Goal: Task Accomplishment & Management: Complete application form

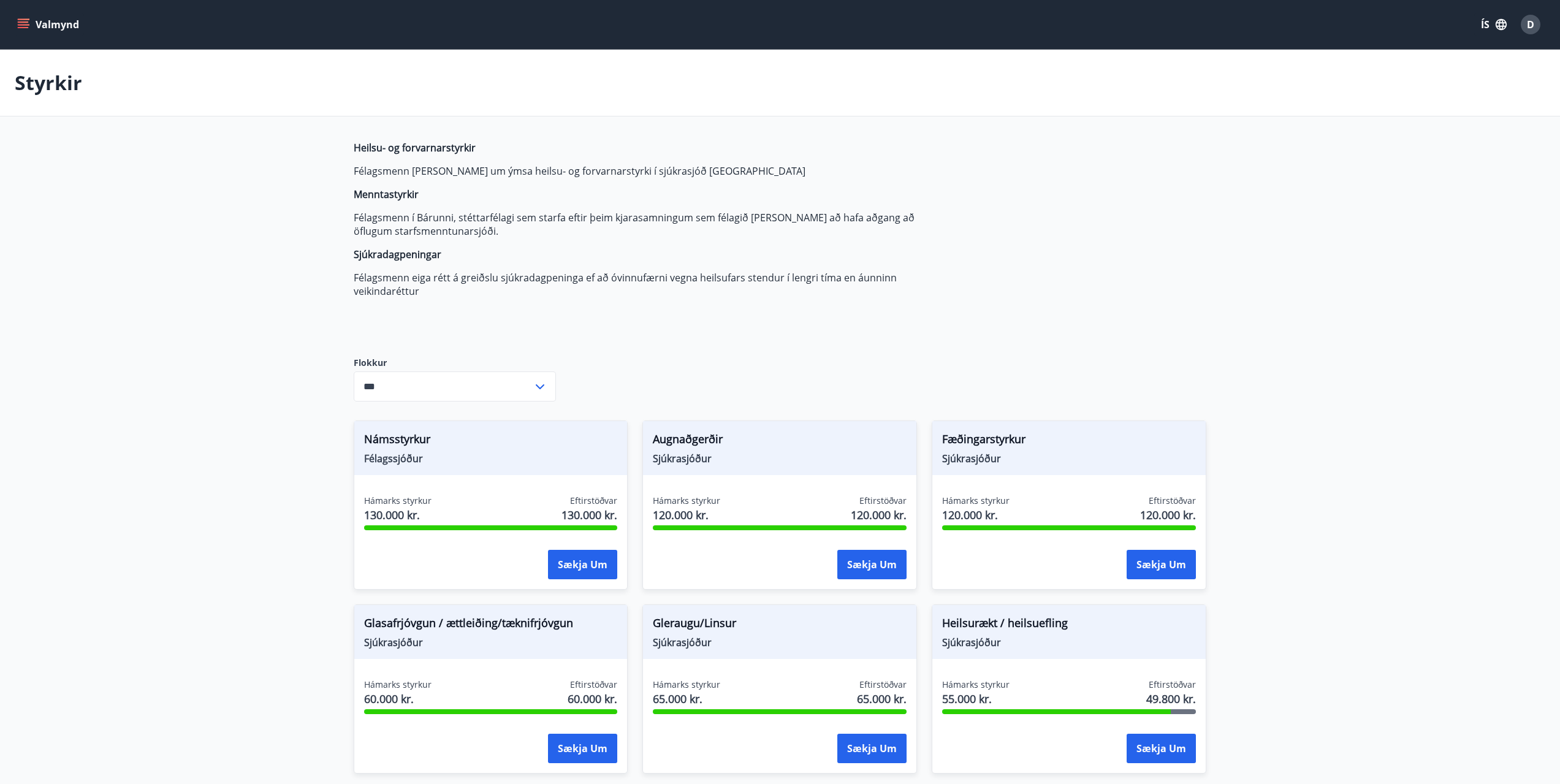
click at [19, 24] on icon "menu" at bounding box center [23, 24] width 12 height 12
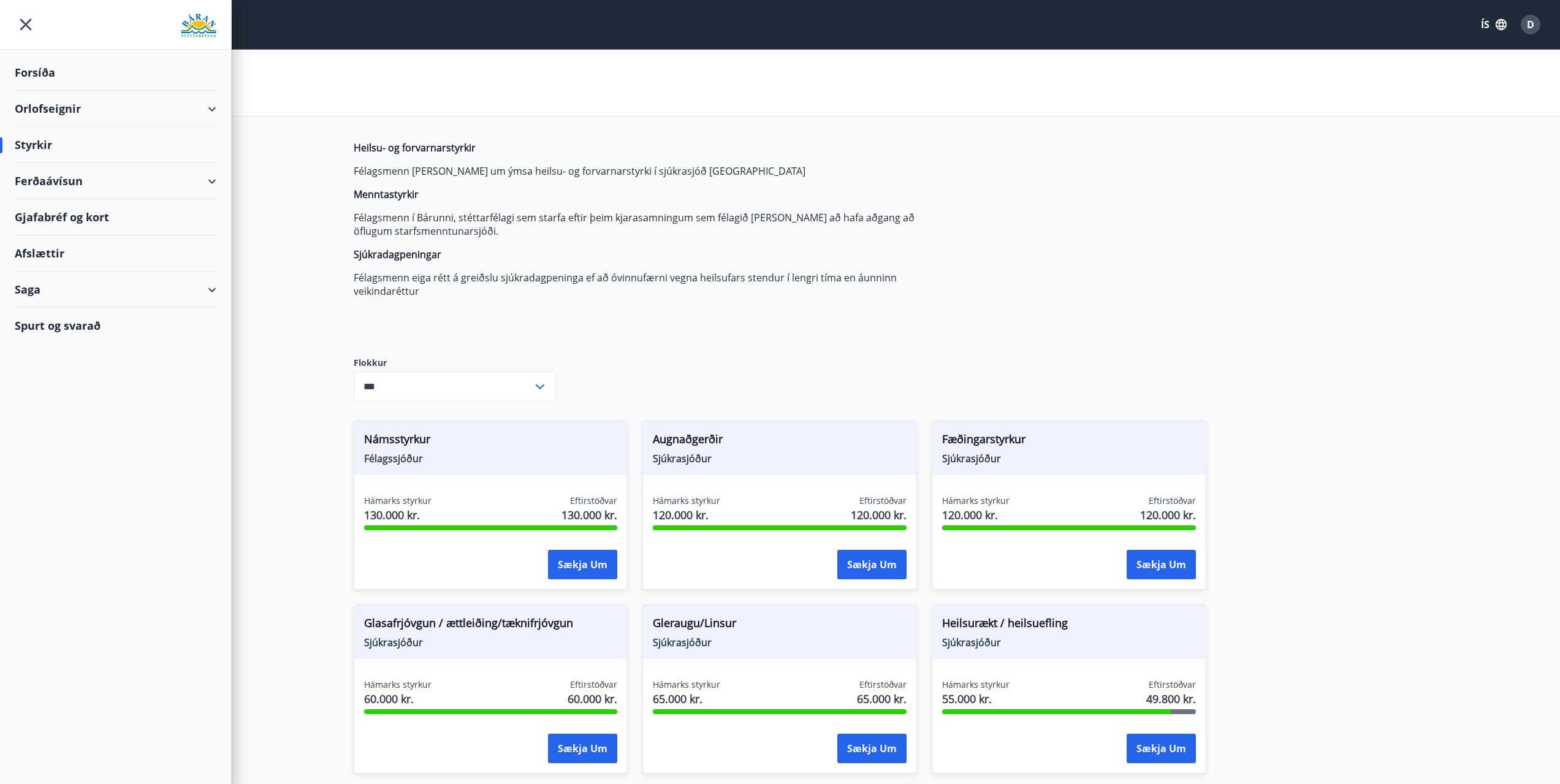
click at [84, 334] on div "Spurt og svarað" at bounding box center [116, 326] width 202 height 36
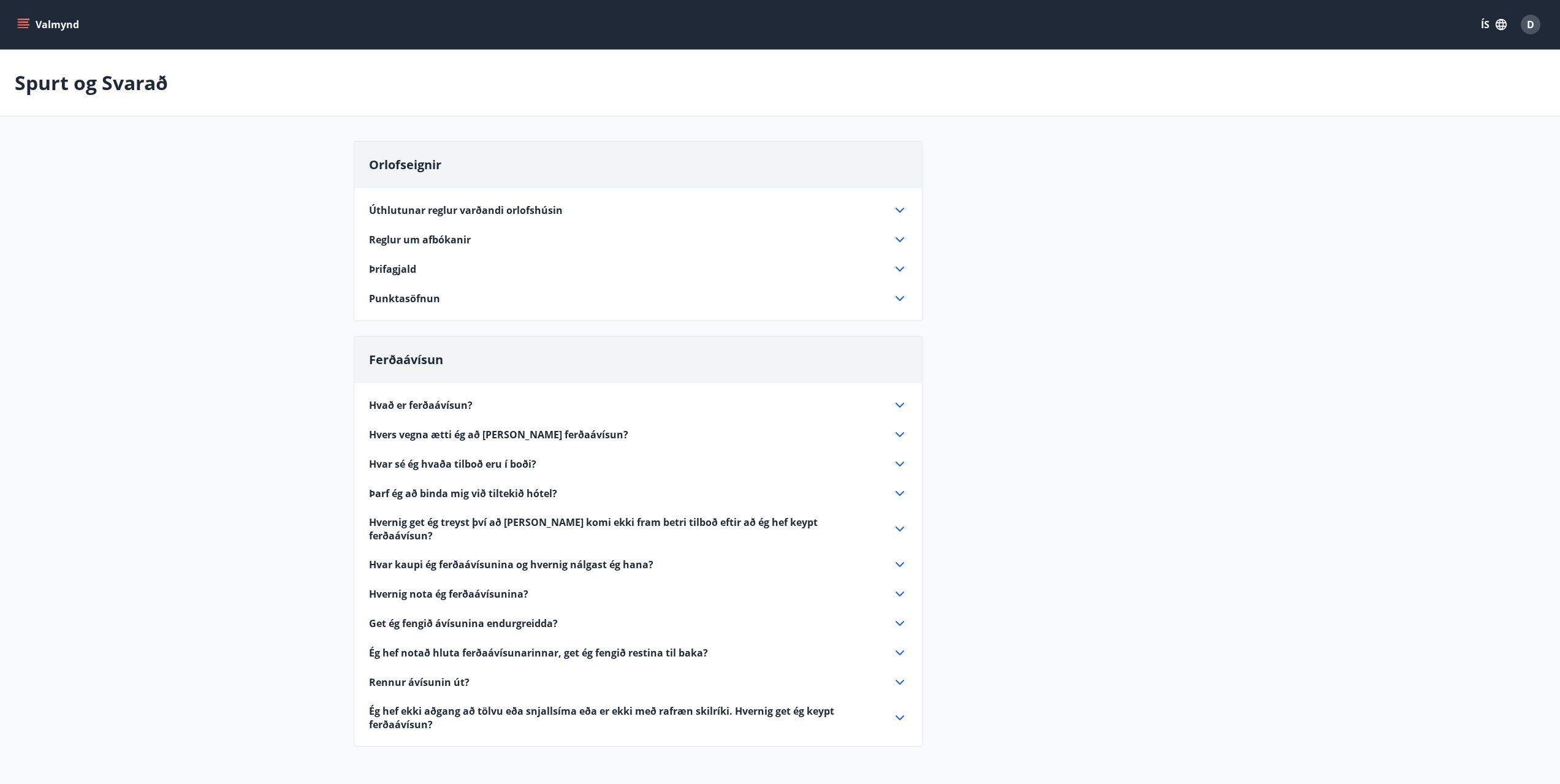
click at [438, 403] on span "Hvað er ferðaávísun?" at bounding box center [421, 405] width 104 height 13
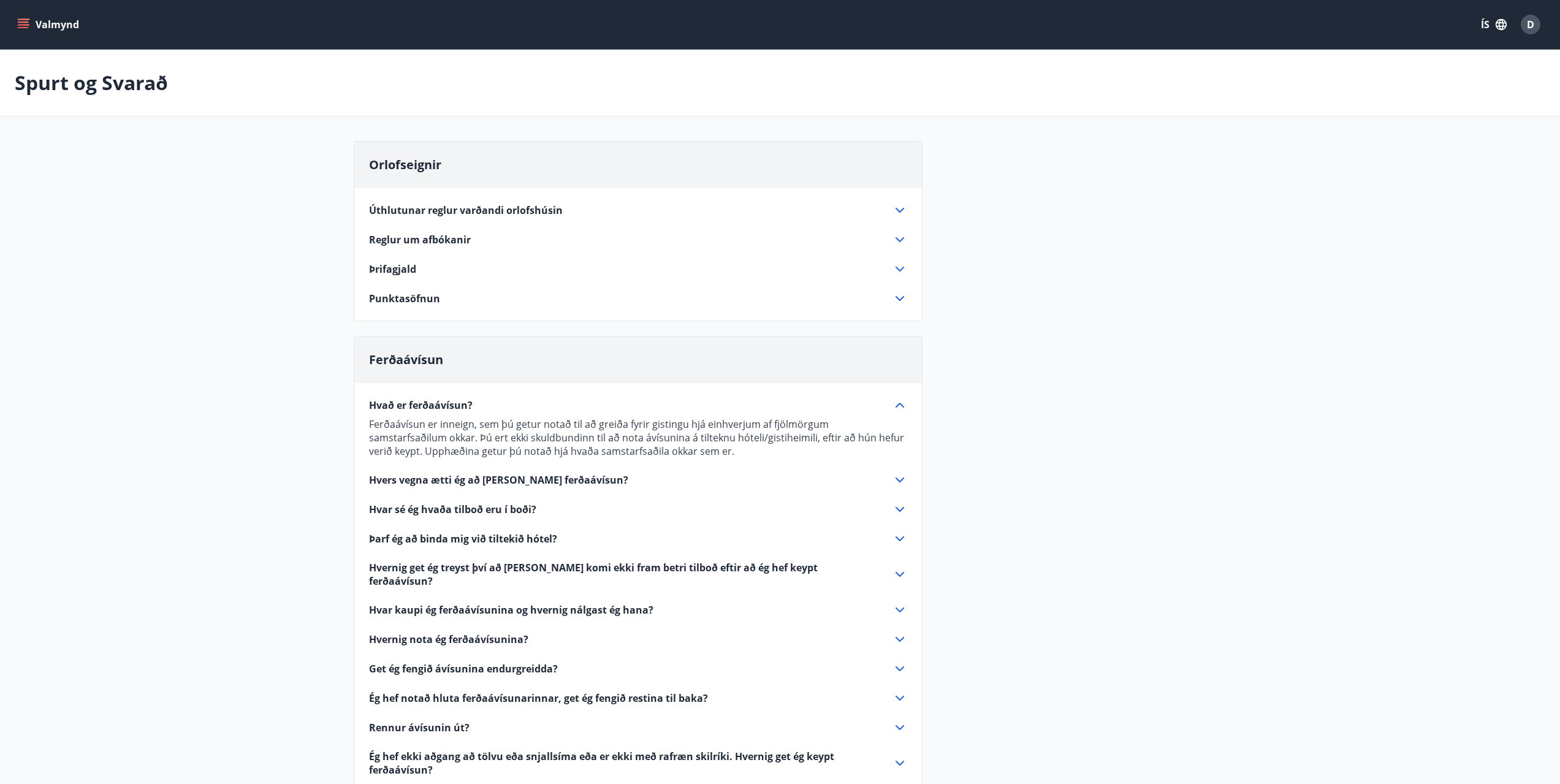
click at [438, 402] on span "Hvað er ferðaávísun?" at bounding box center [421, 405] width 104 height 13
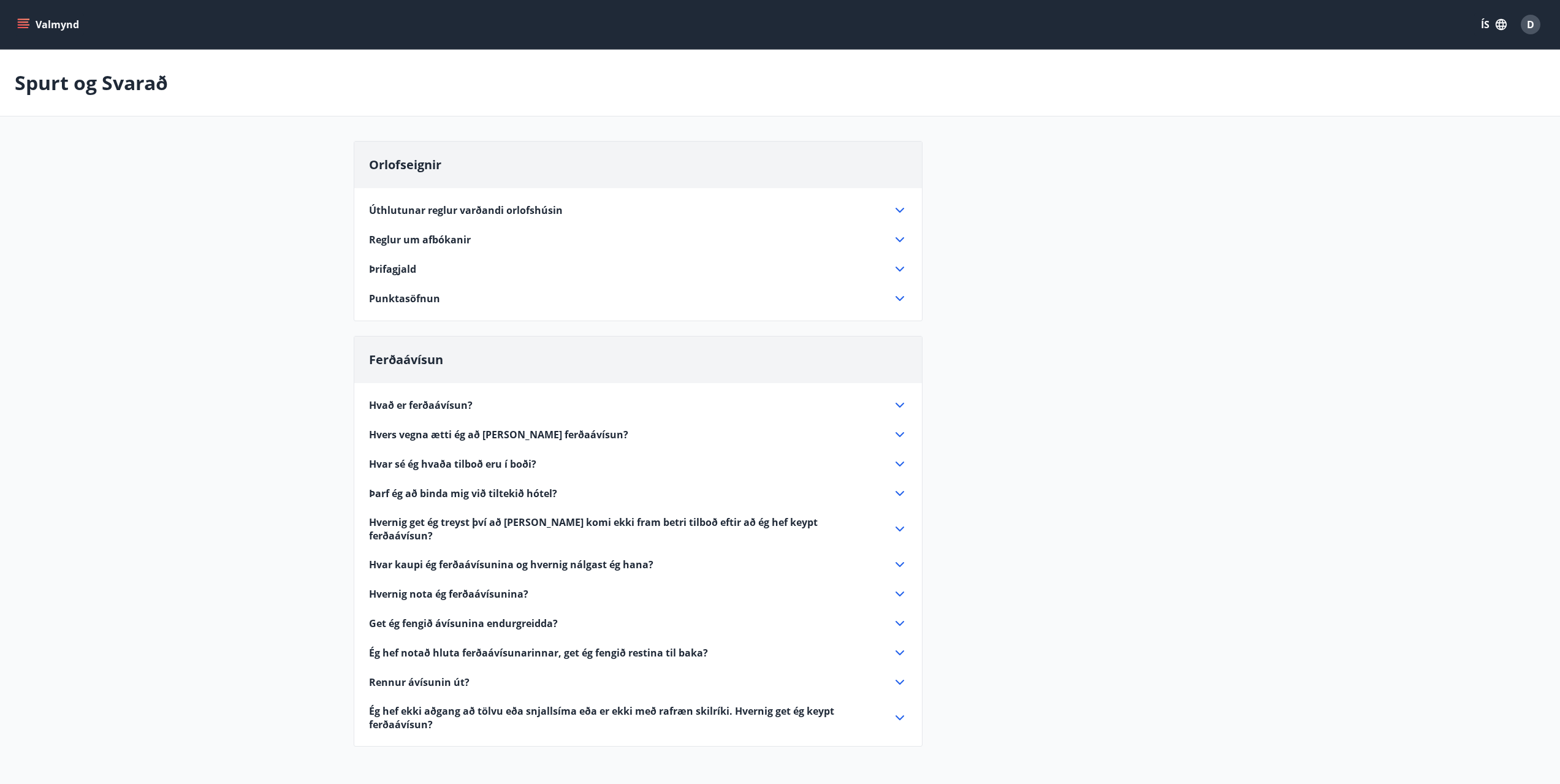
click at [395, 275] on span "Þrifagjald" at bounding box center [392, 268] width 47 height 13
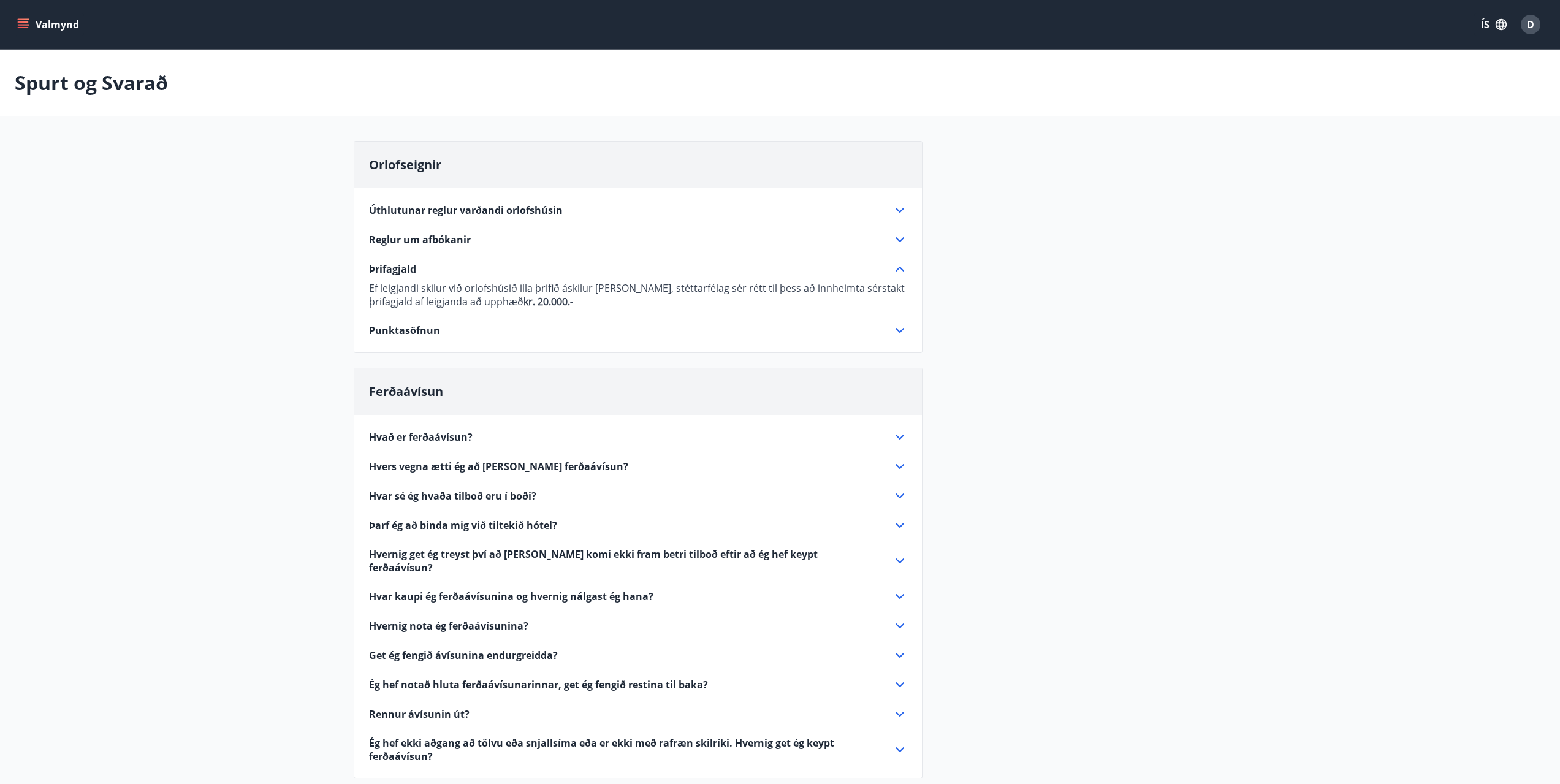
click at [397, 272] on span "Þrifagjald" at bounding box center [392, 268] width 47 height 13
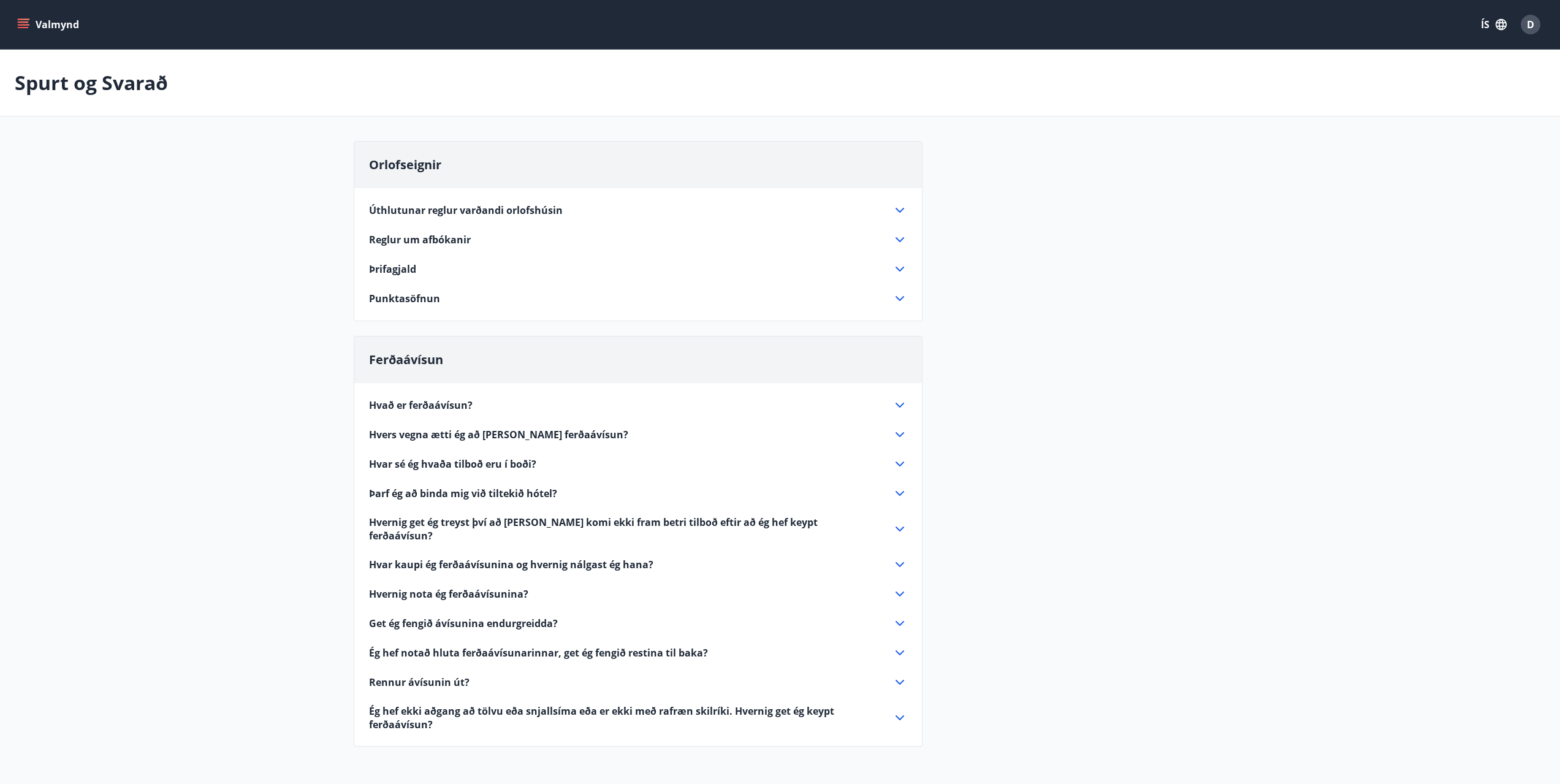
click at [406, 305] on span "Punktasöfnun" at bounding box center [404, 298] width 71 height 13
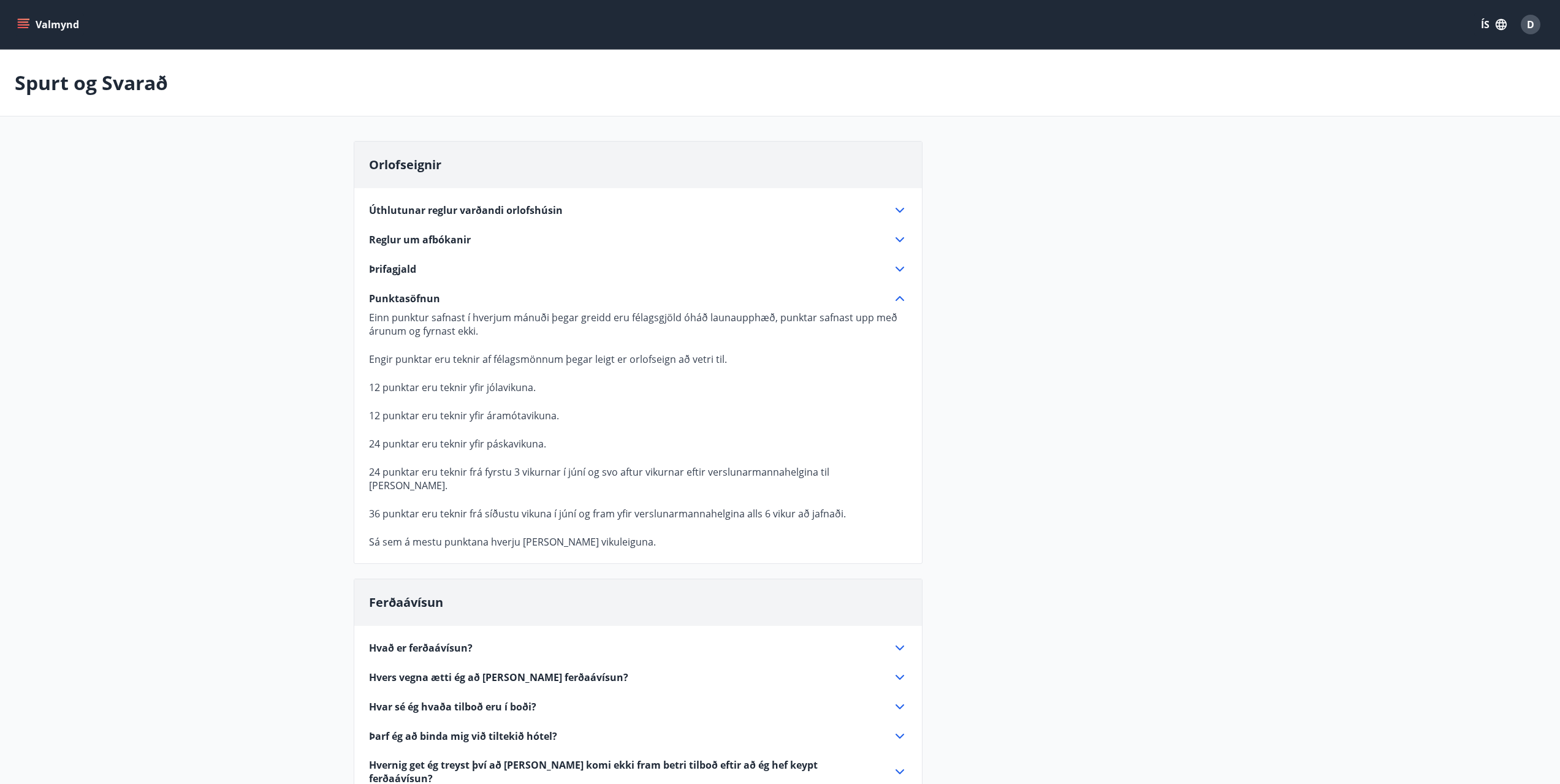
click at [420, 301] on span "Punktasöfnun" at bounding box center [404, 298] width 71 height 13
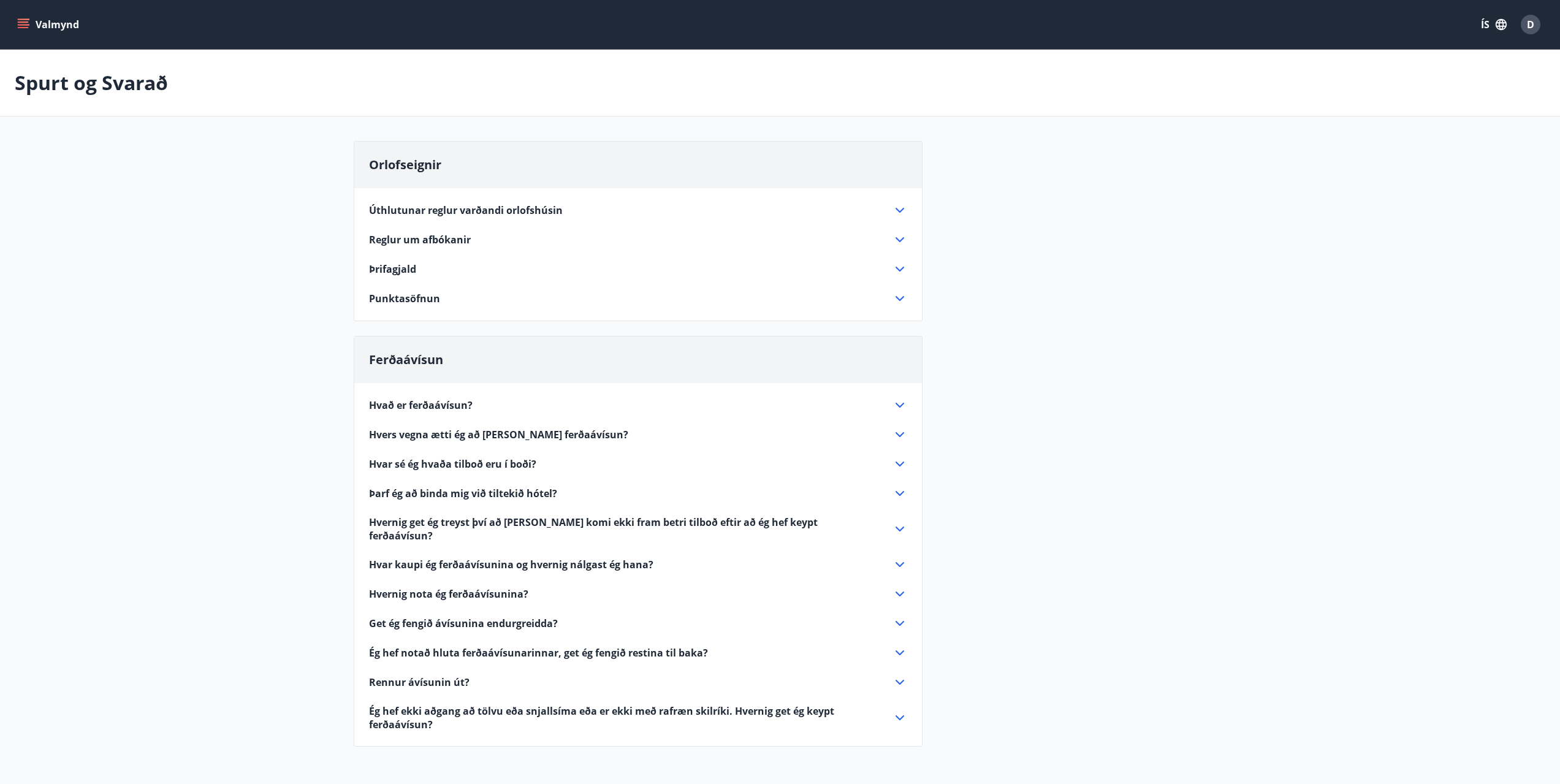
click at [427, 410] on span "Hvað er ferðaávísun?" at bounding box center [421, 405] width 104 height 13
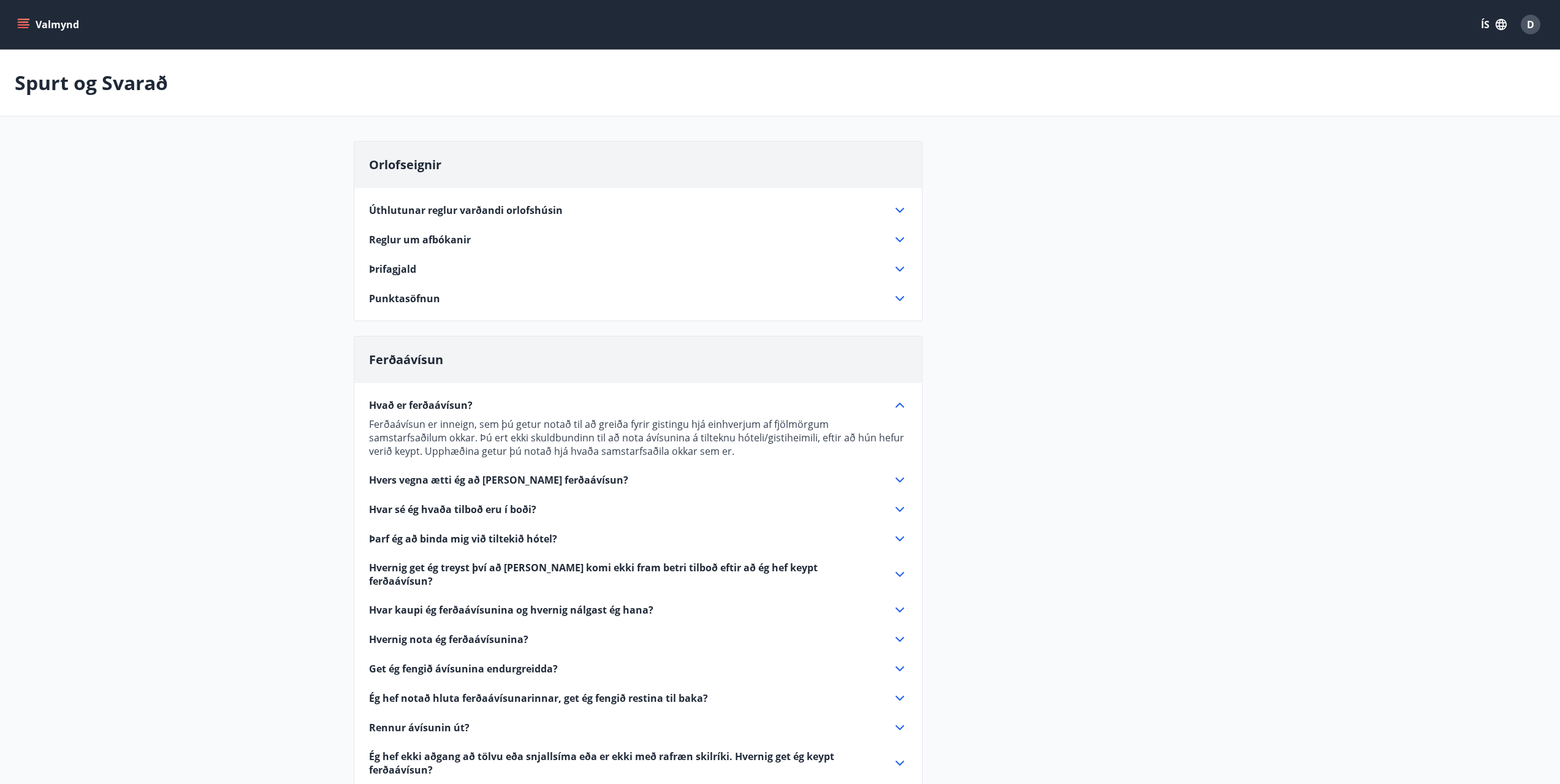
click at [452, 408] on span "Hvað er ferðaávísun?" at bounding box center [421, 405] width 104 height 13
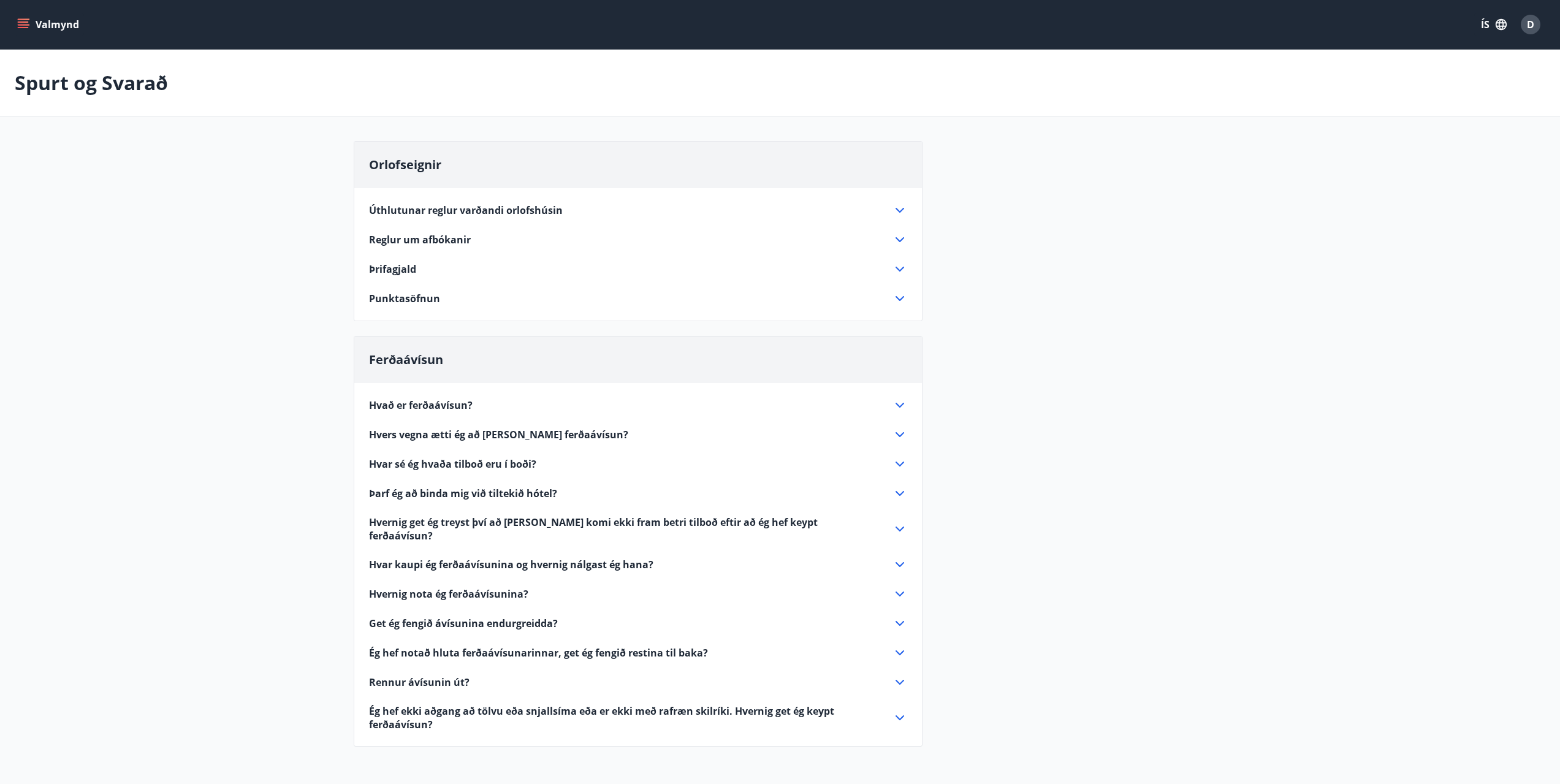
click at [457, 430] on span "Hvers vegna ætti ég að [PERSON_NAME] ferðaávísun?" at bounding box center [498, 434] width 259 height 13
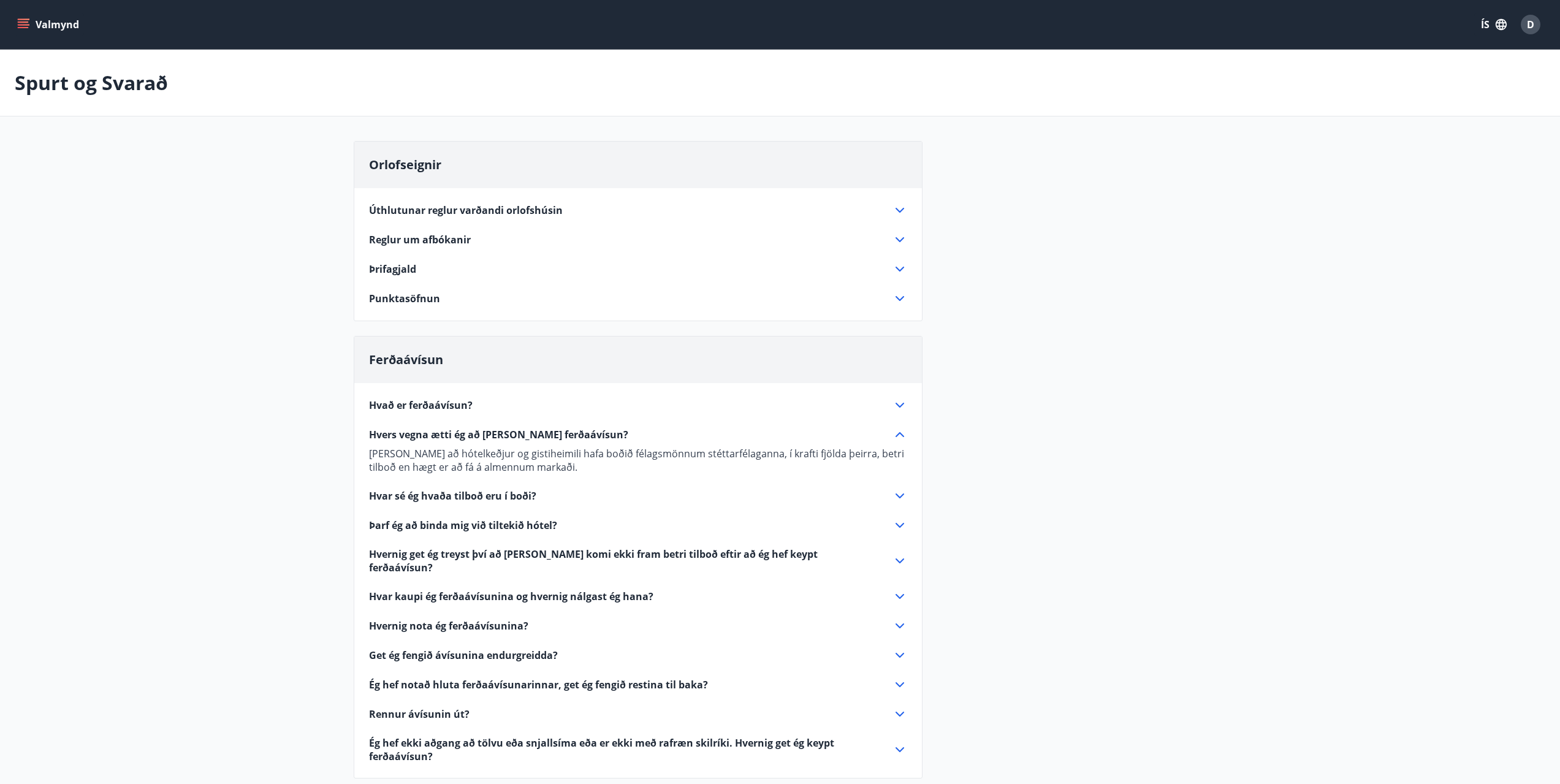
click at [457, 430] on span "Hvers vegna ætti ég að [PERSON_NAME] ferðaávísun?" at bounding box center [498, 434] width 259 height 13
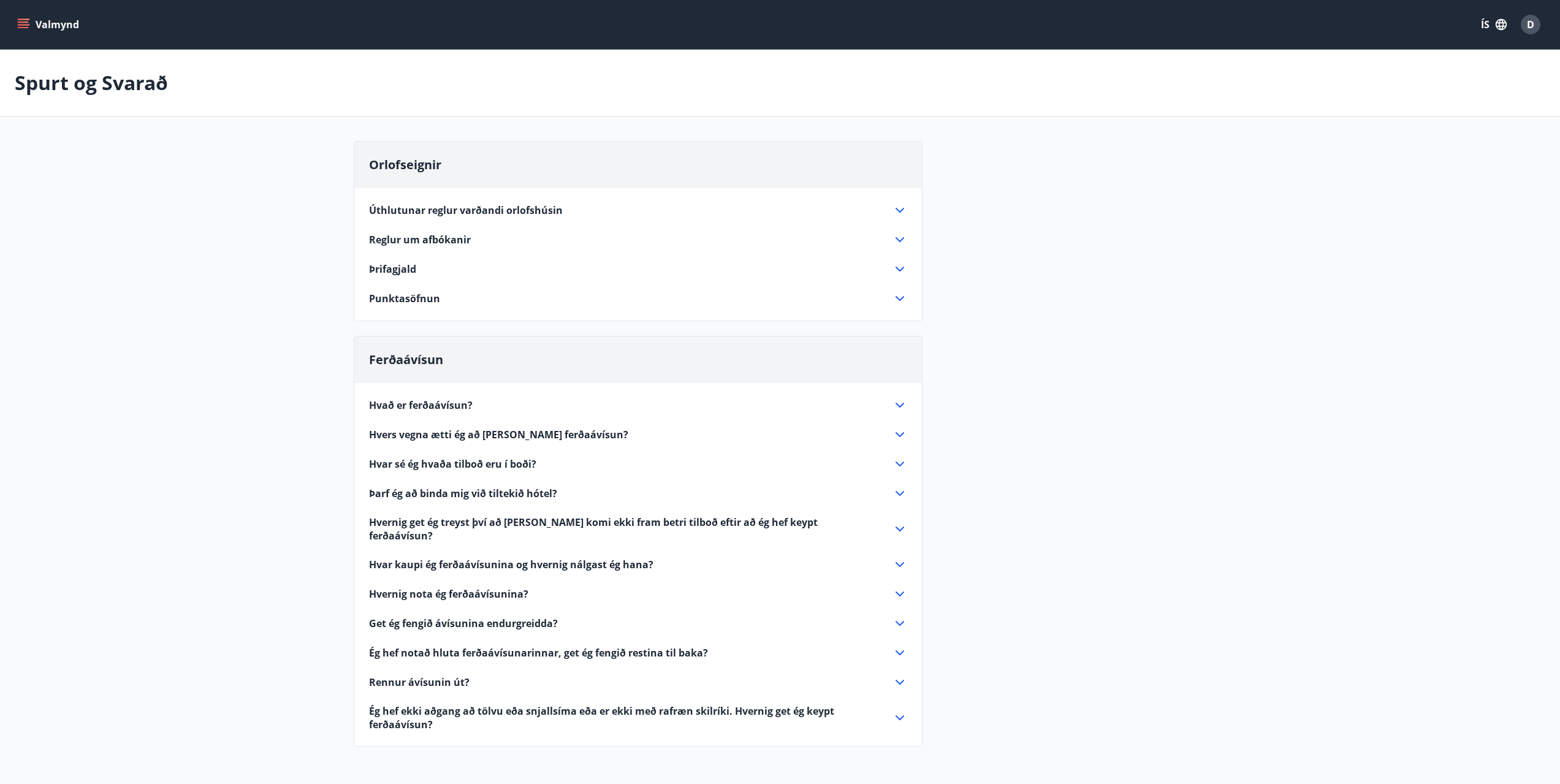
click at [24, 17] on button "Valmynd" at bounding box center [49, 24] width 69 height 22
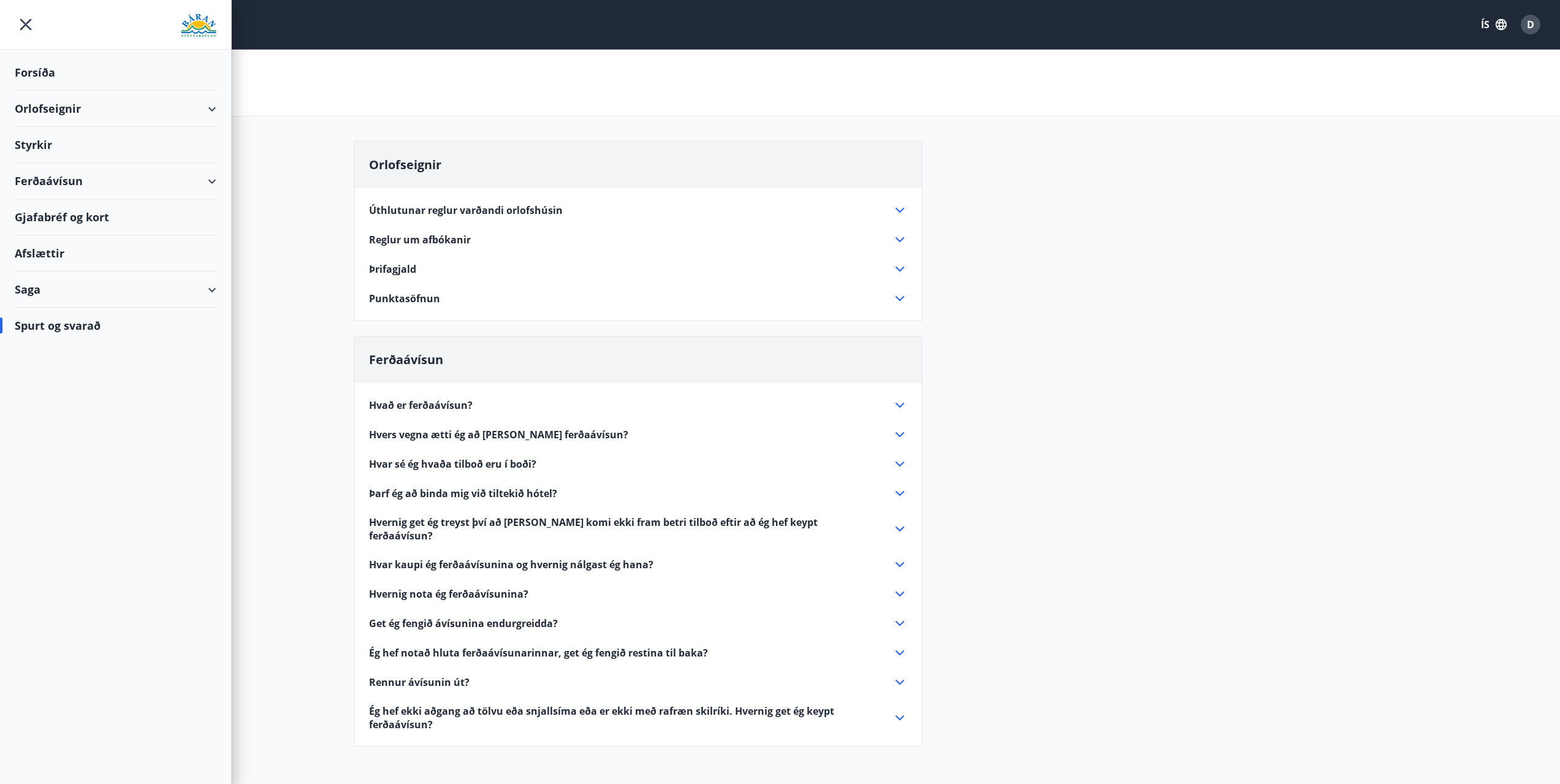
click at [61, 138] on div "Styrkir" at bounding box center [116, 145] width 202 height 36
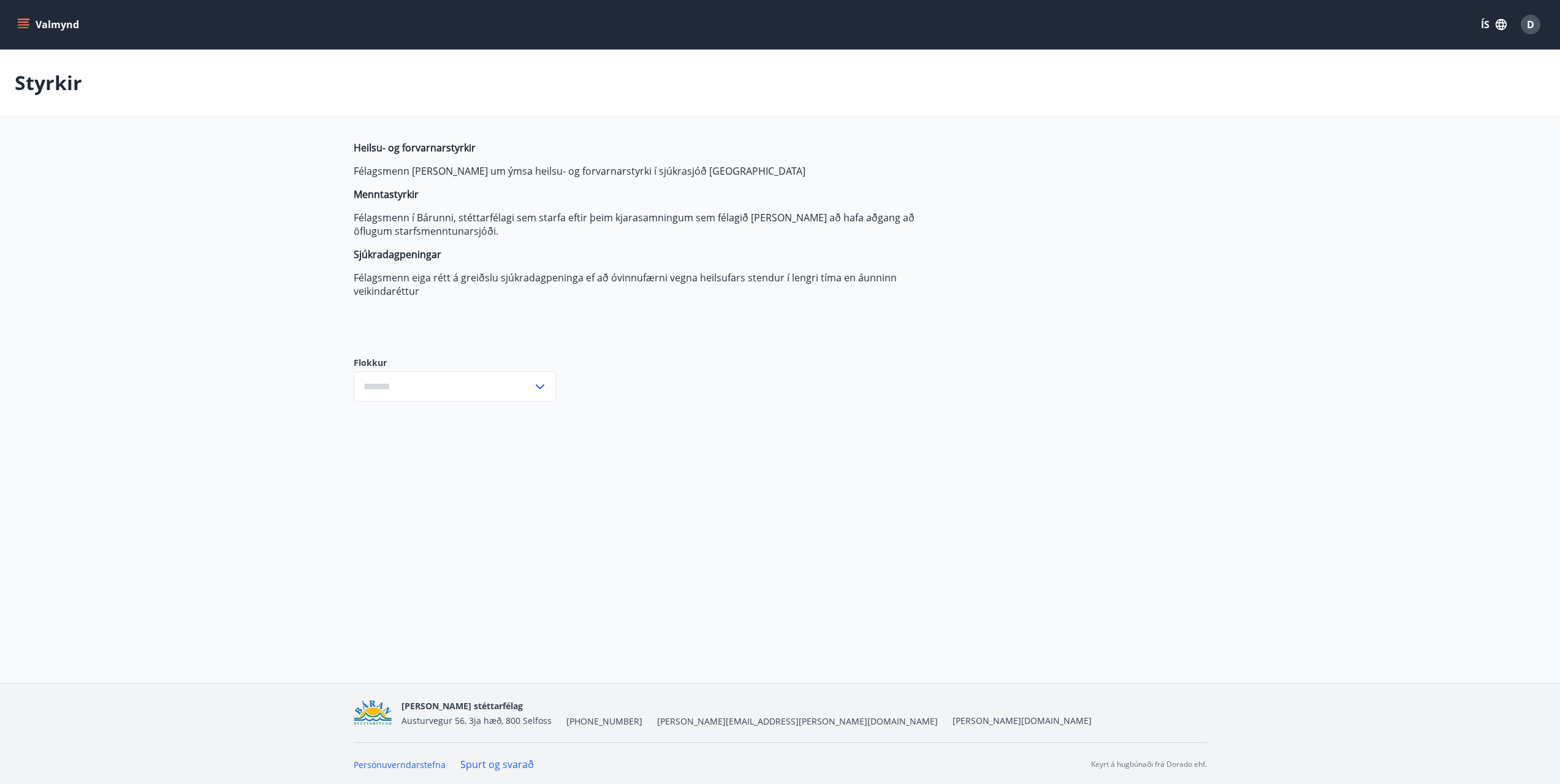
type input "***"
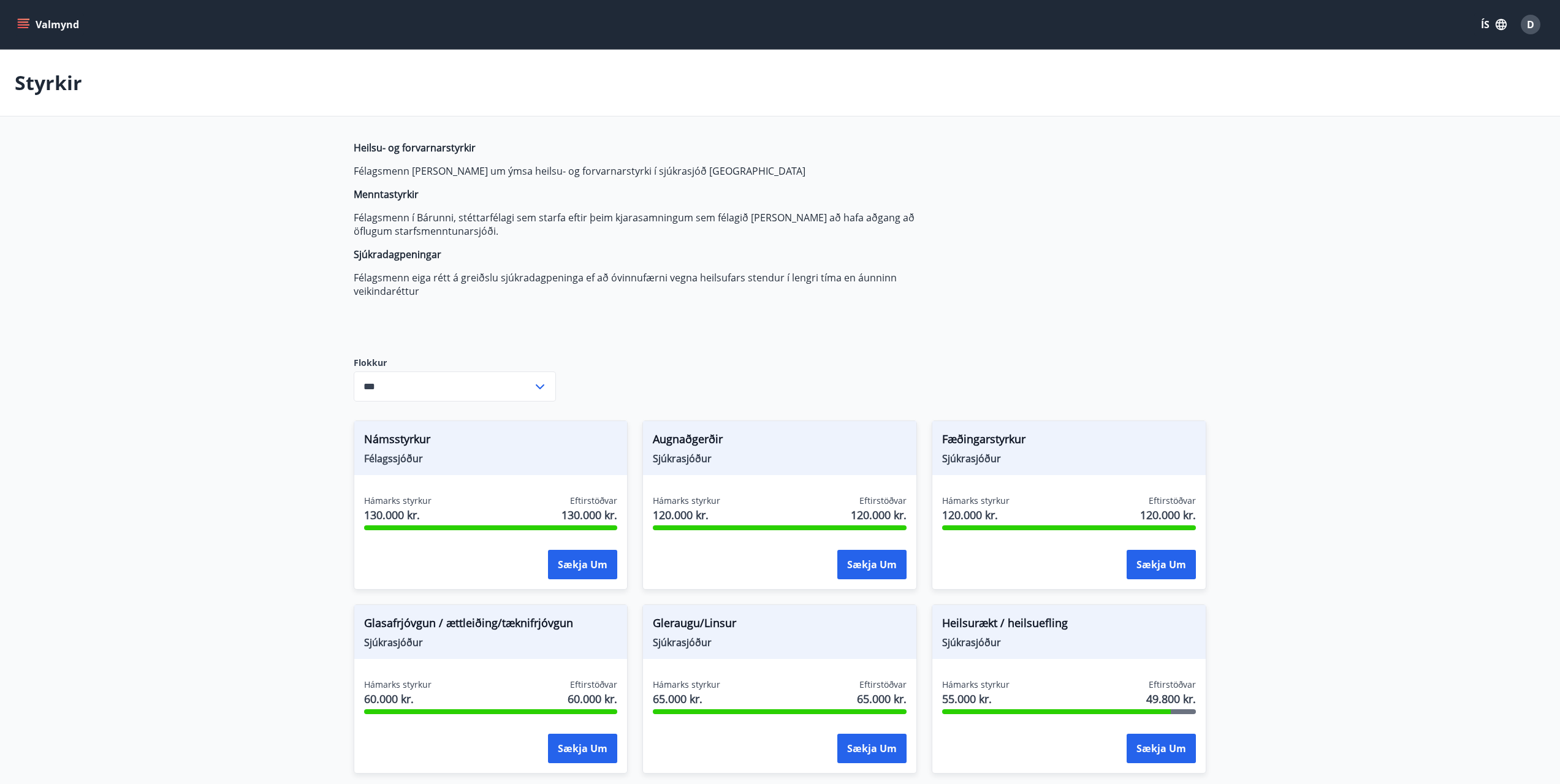
click at [40, 20] on button "Valmynd" at bounding box center [49, 24] width 69 height 22
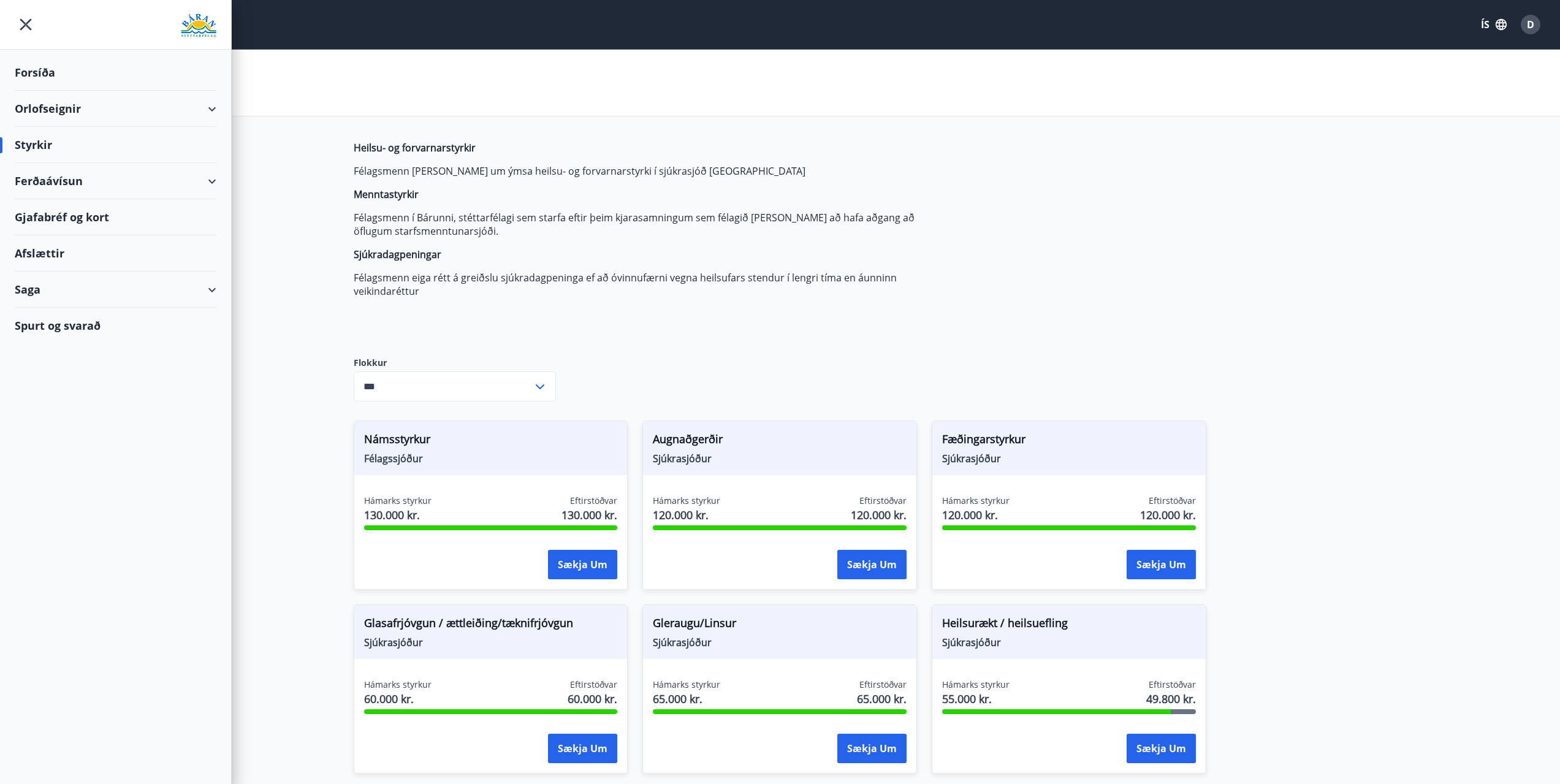
click at [45, 283] on div "Saga" at bounding box center [116, 290] width 202 height 36
click at [56, 452] on div "Styrkjasaga" at bounding box center [116, 450] width 182 height 26
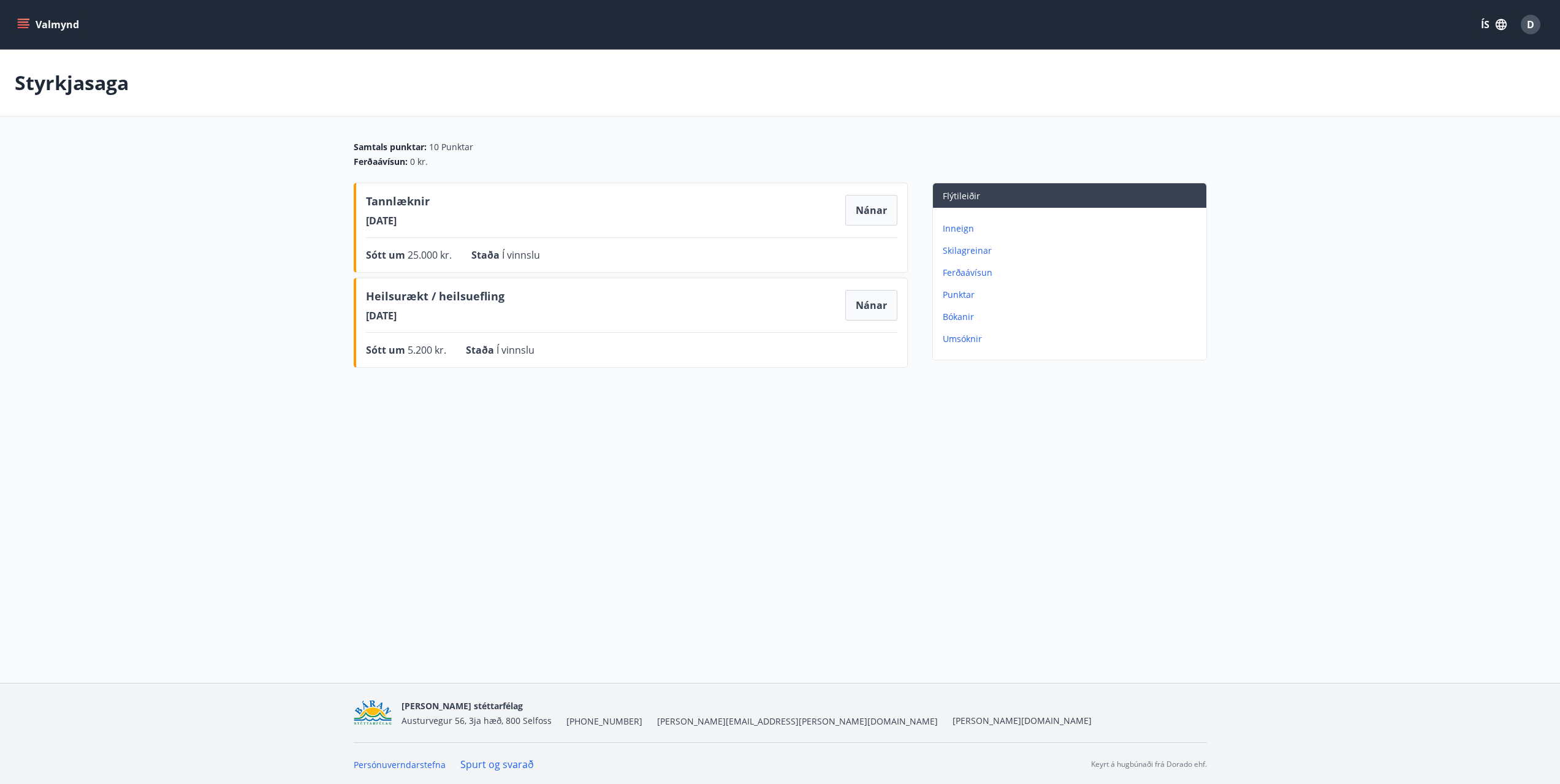
click at [17, 19] on icon "menu" at bounding box center [23, 24] width 12 height 12
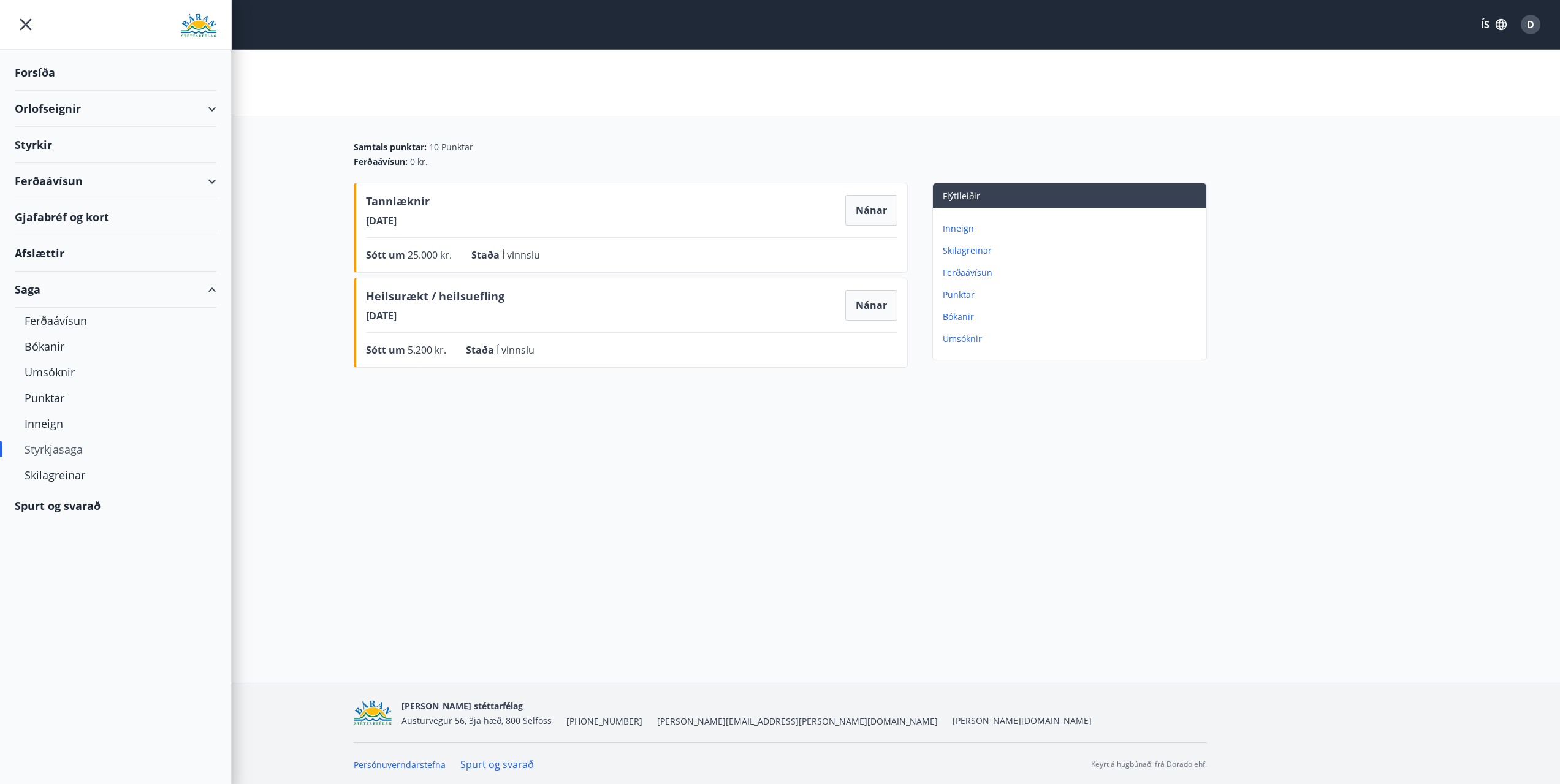
click at [190, 31] on img at bounding box center [199, 25] width 36 height 25
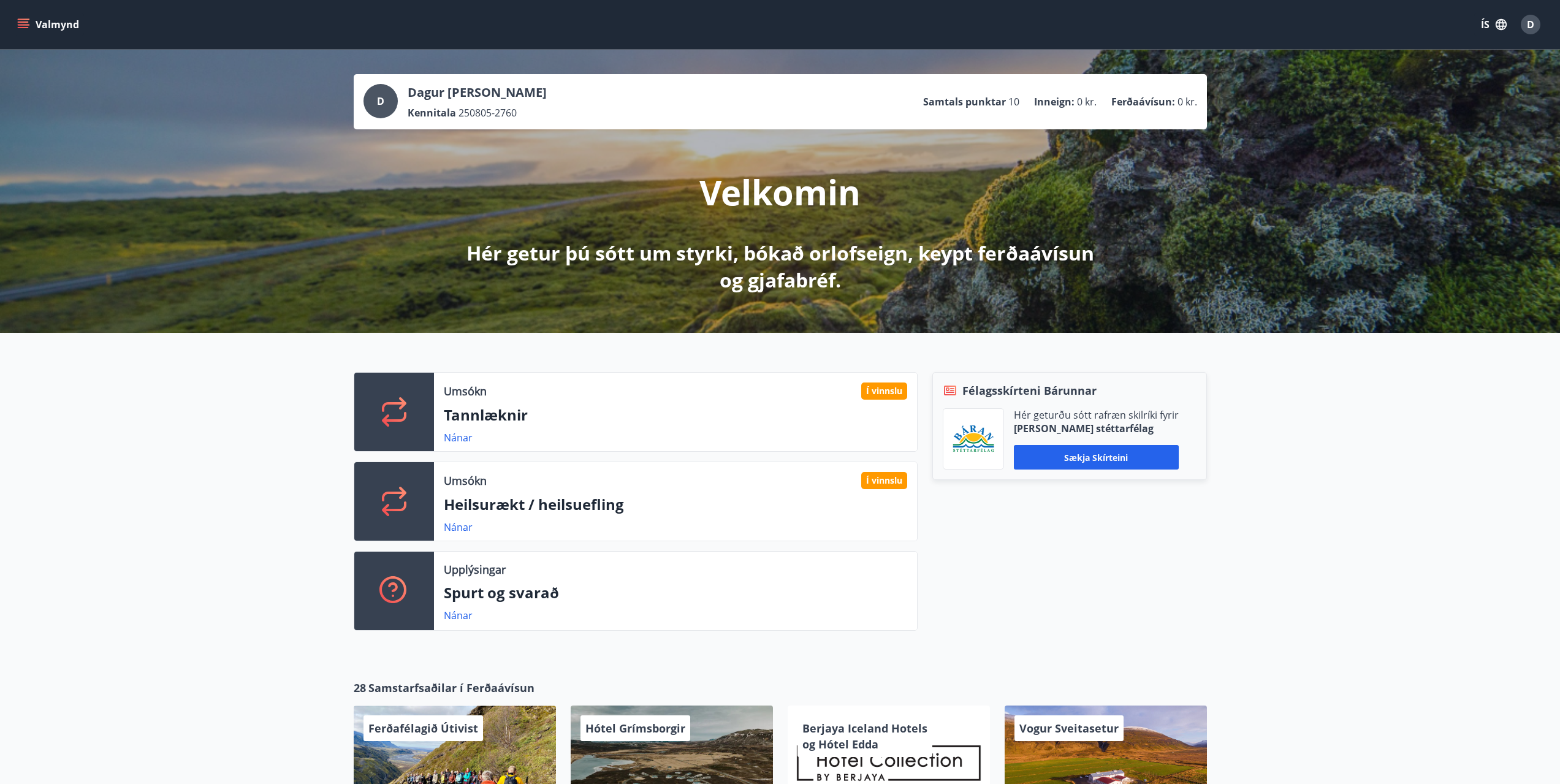
click at [28, 24] on icon "menu" at bounding box center [23, 24] width 12 height 12
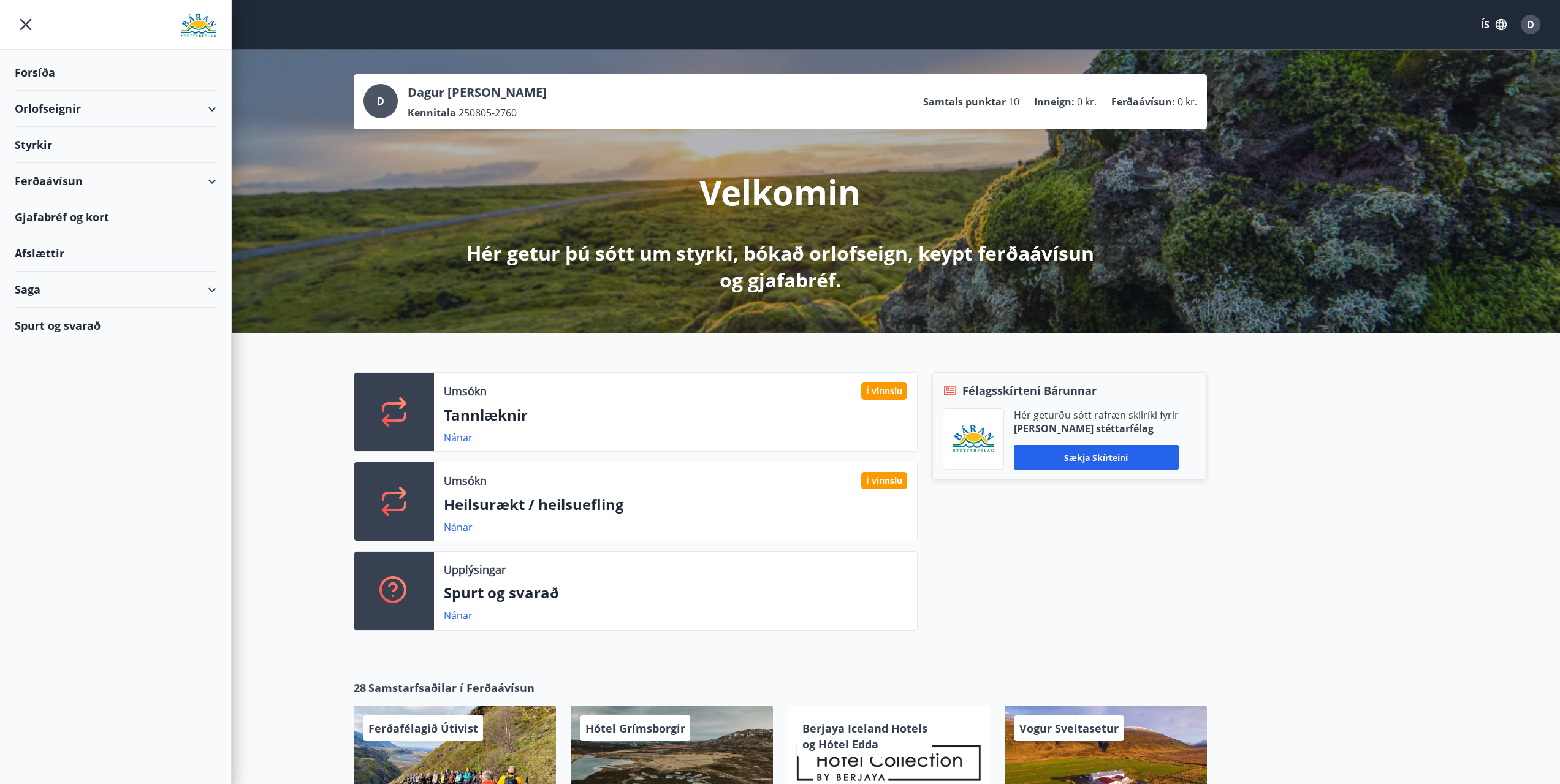
click at [56, 297] on div "Saga" at bounding box center [116, 290] width 202 height 36
click at [42, 425] on div "Inneign" at bounding box center [116, 424] width 182 height 26
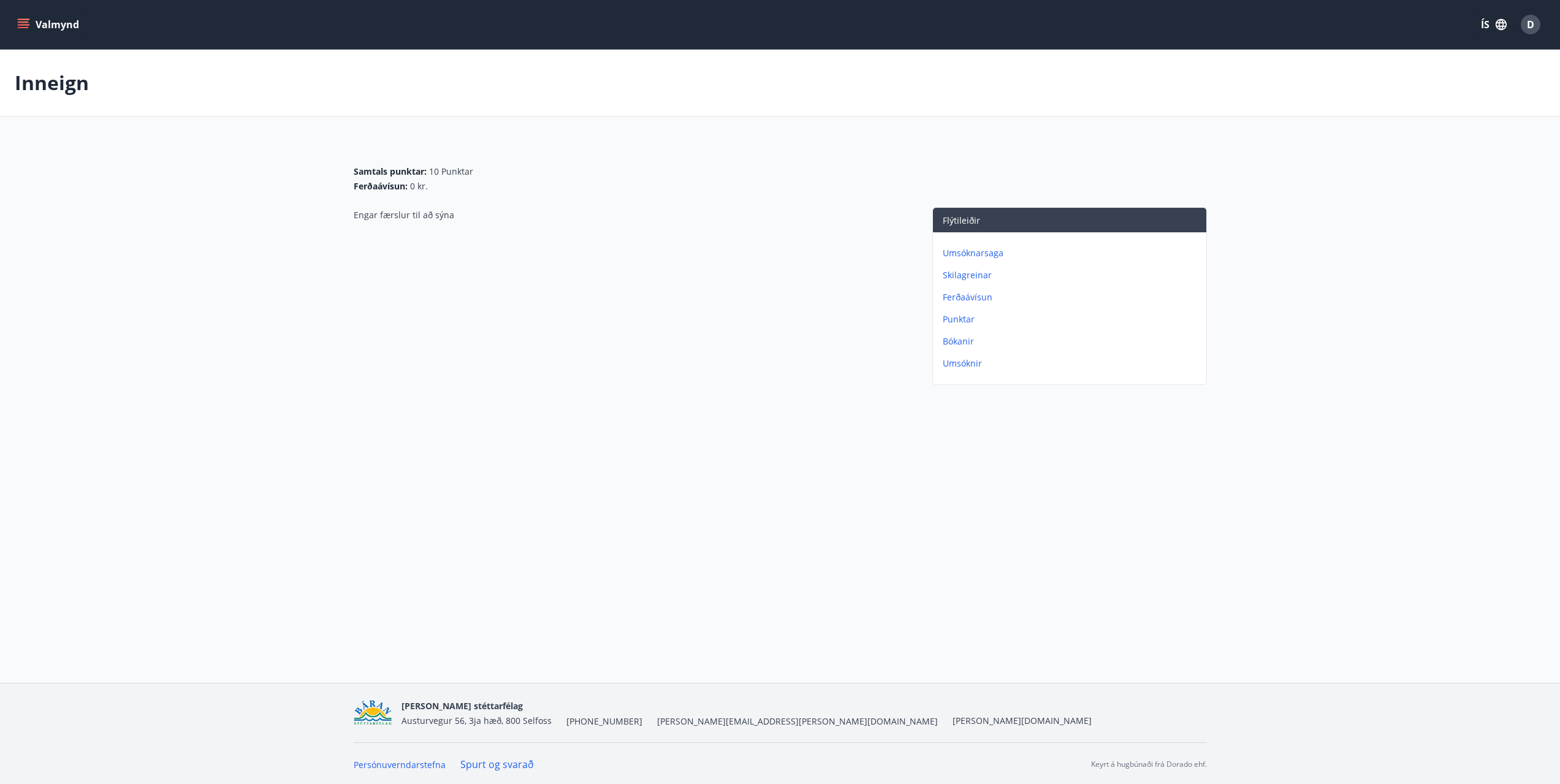
click at [25, 20] on icon "menu" at bounding box center [23, 24] width 12 height 12
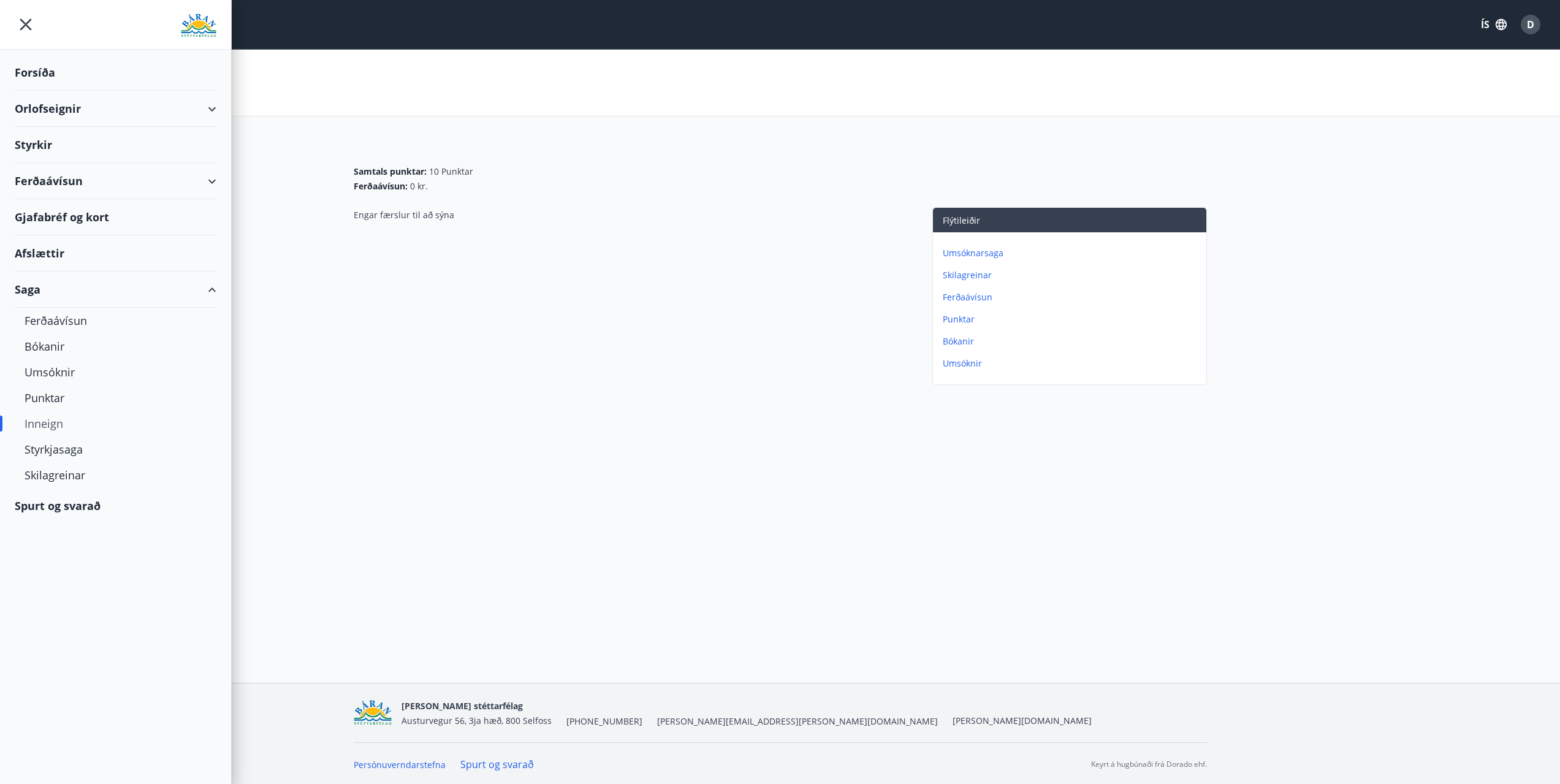
click at [33, 289] on div "Saga" at bounding box center [116, 290] width 202 height 36
click at [31, 287] on div "Saga" at bounding box center [116, 290] width 202 height 36
click at [39, 387] on div "Punktar" at bounding box center [116, 398] width 182 height 26
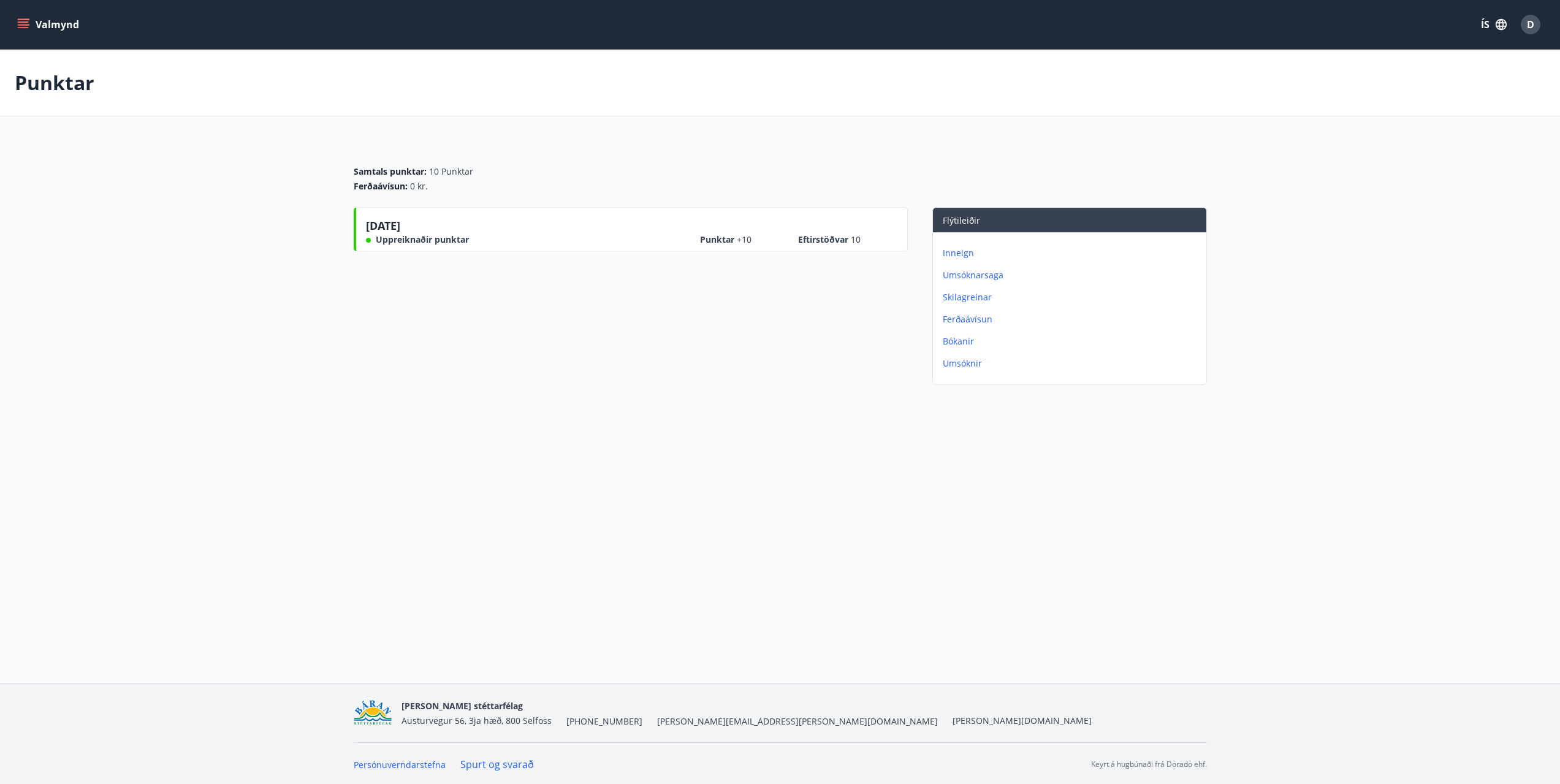
click at [21, 18] on icon "menu" at bounding box center [23, 24] width 12 height 12
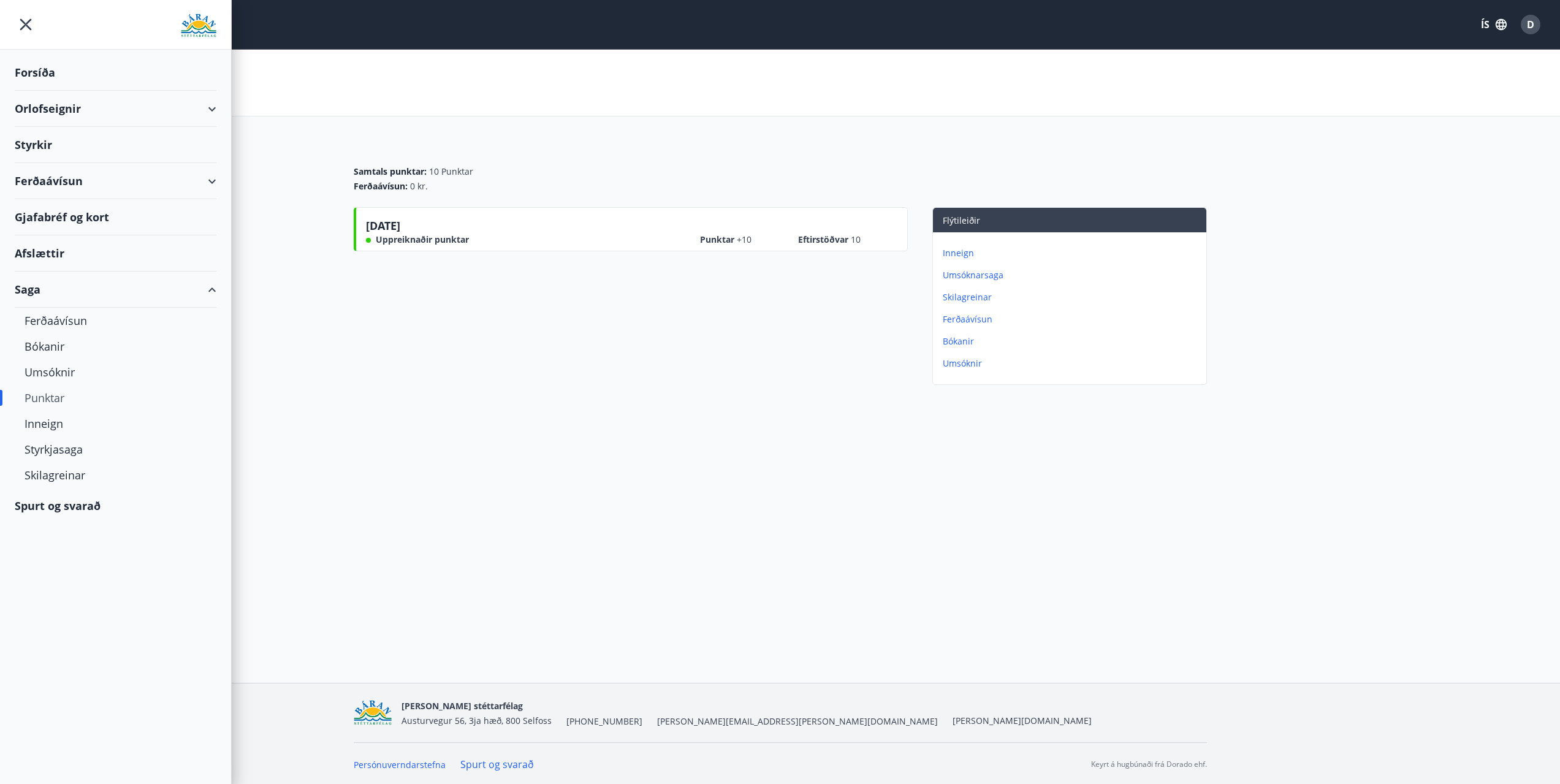
click at [36, 147] on div "Styrkir" at bounding box center [116, 145] width 202 height 36
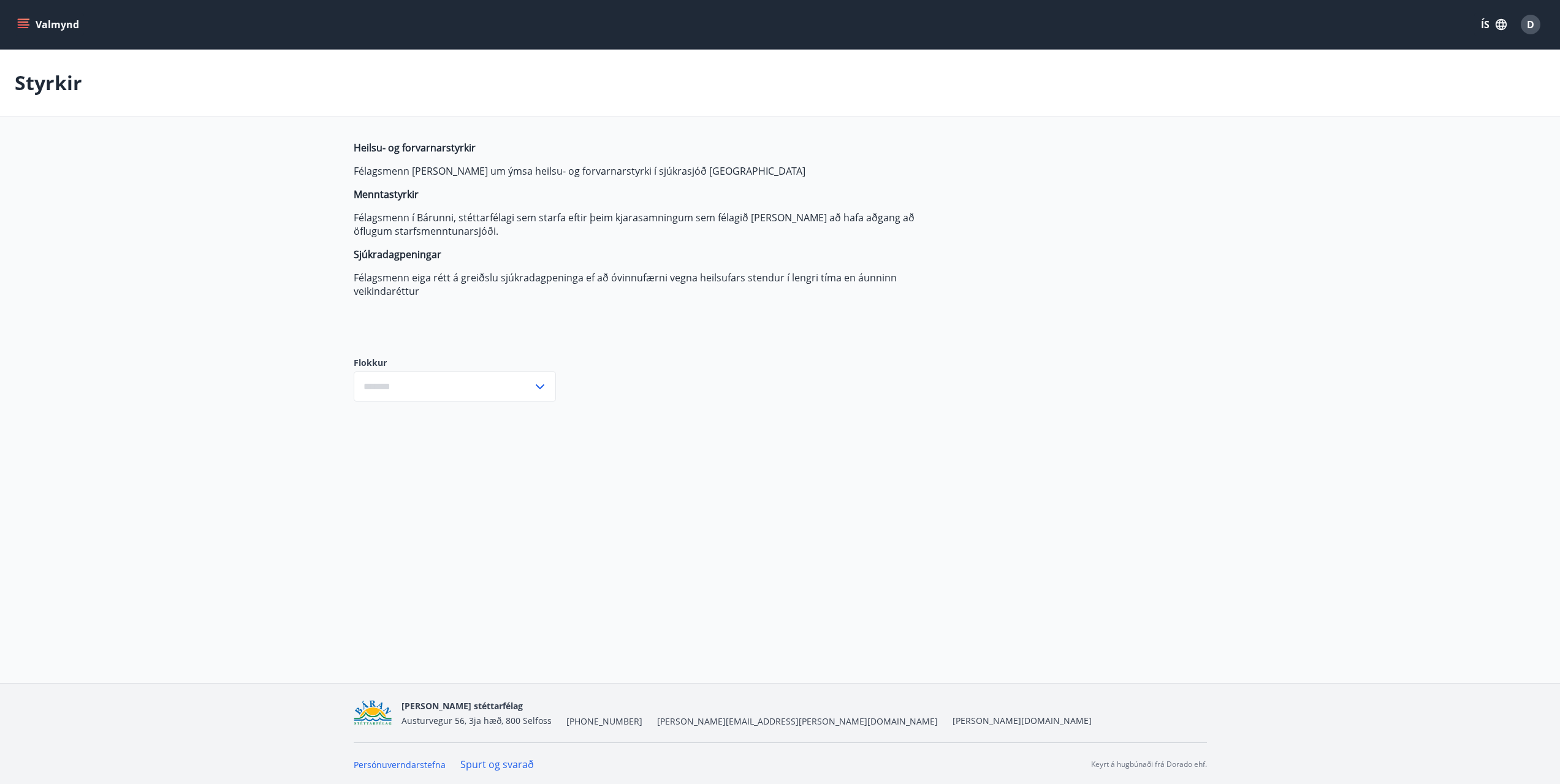
type input "***"
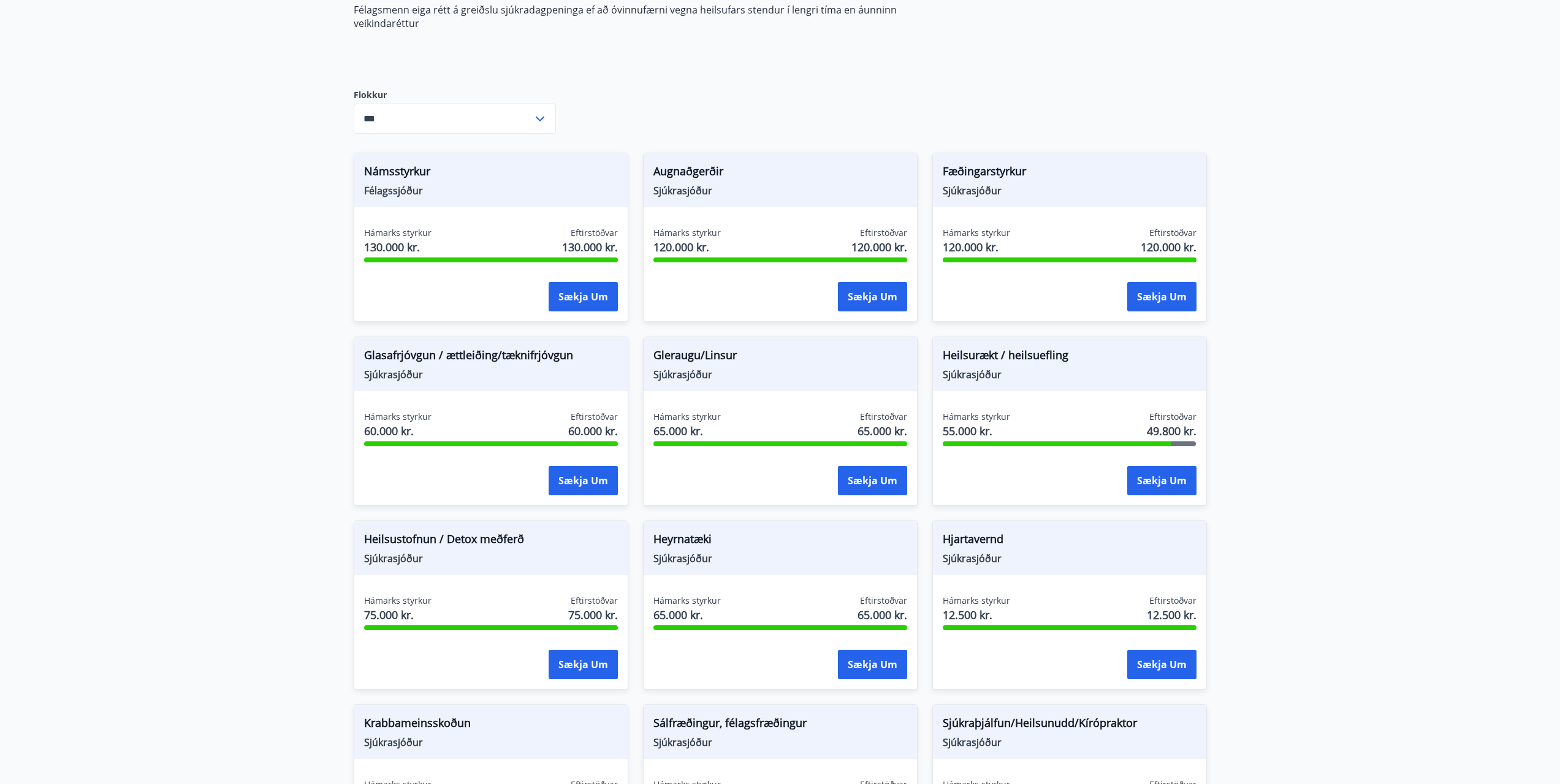
scroll to position [307, 0]
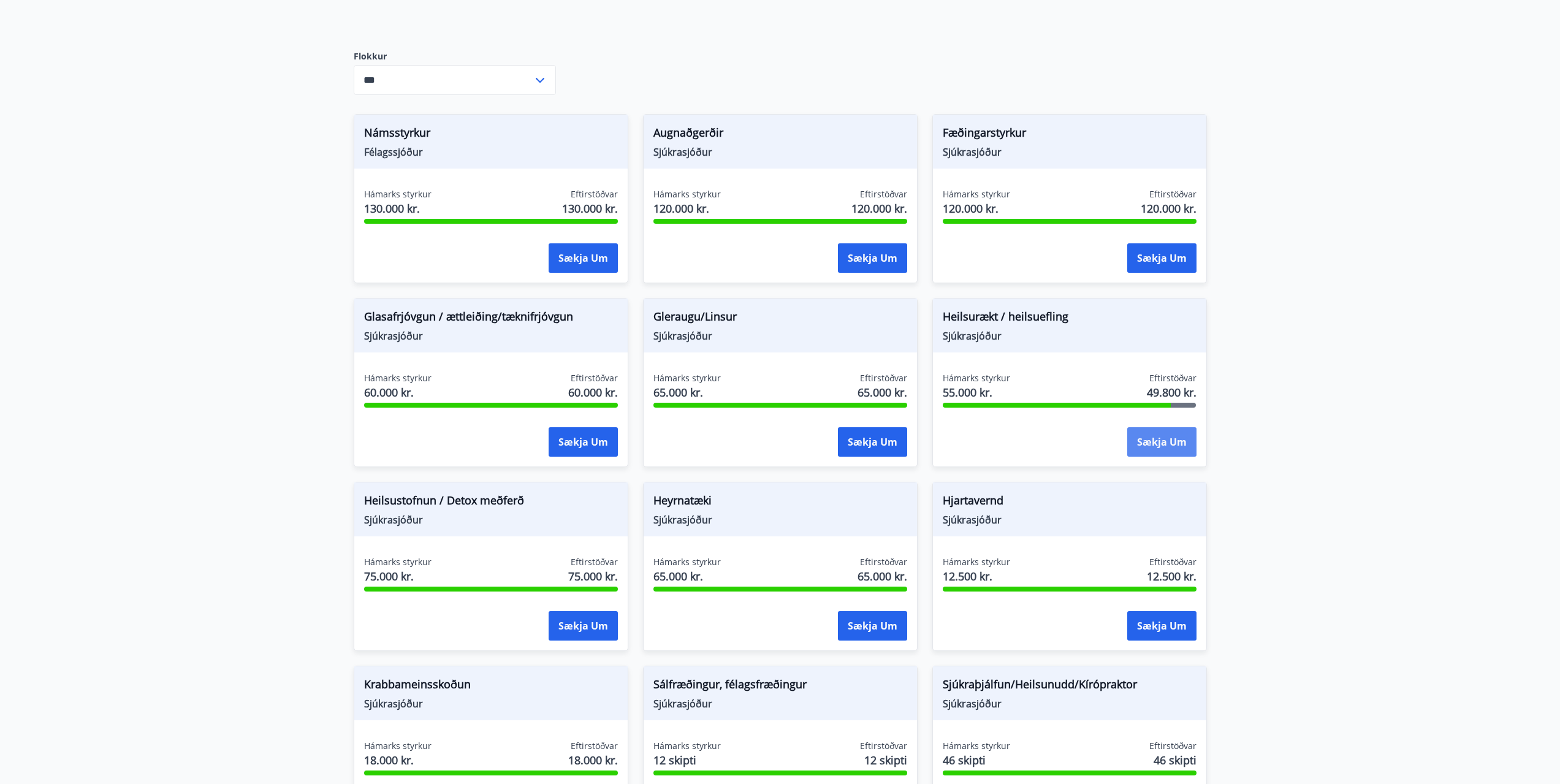
click at [1157, 446] on button "Sækja um" at bounding box center [1161, 441] width 69 height 29
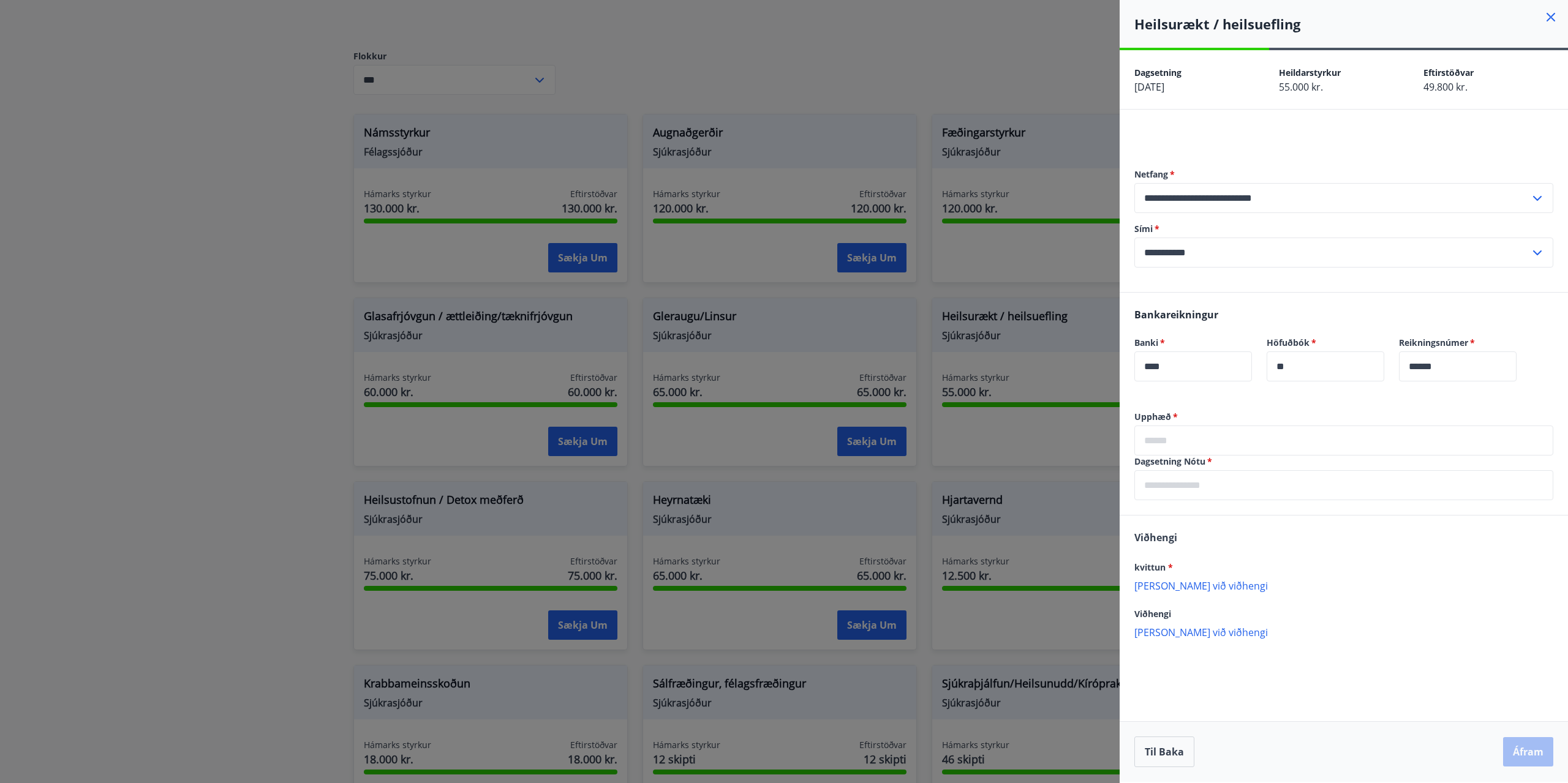
click at [213, 227] on div at bounding box center [784, 392] width 1568 height 783
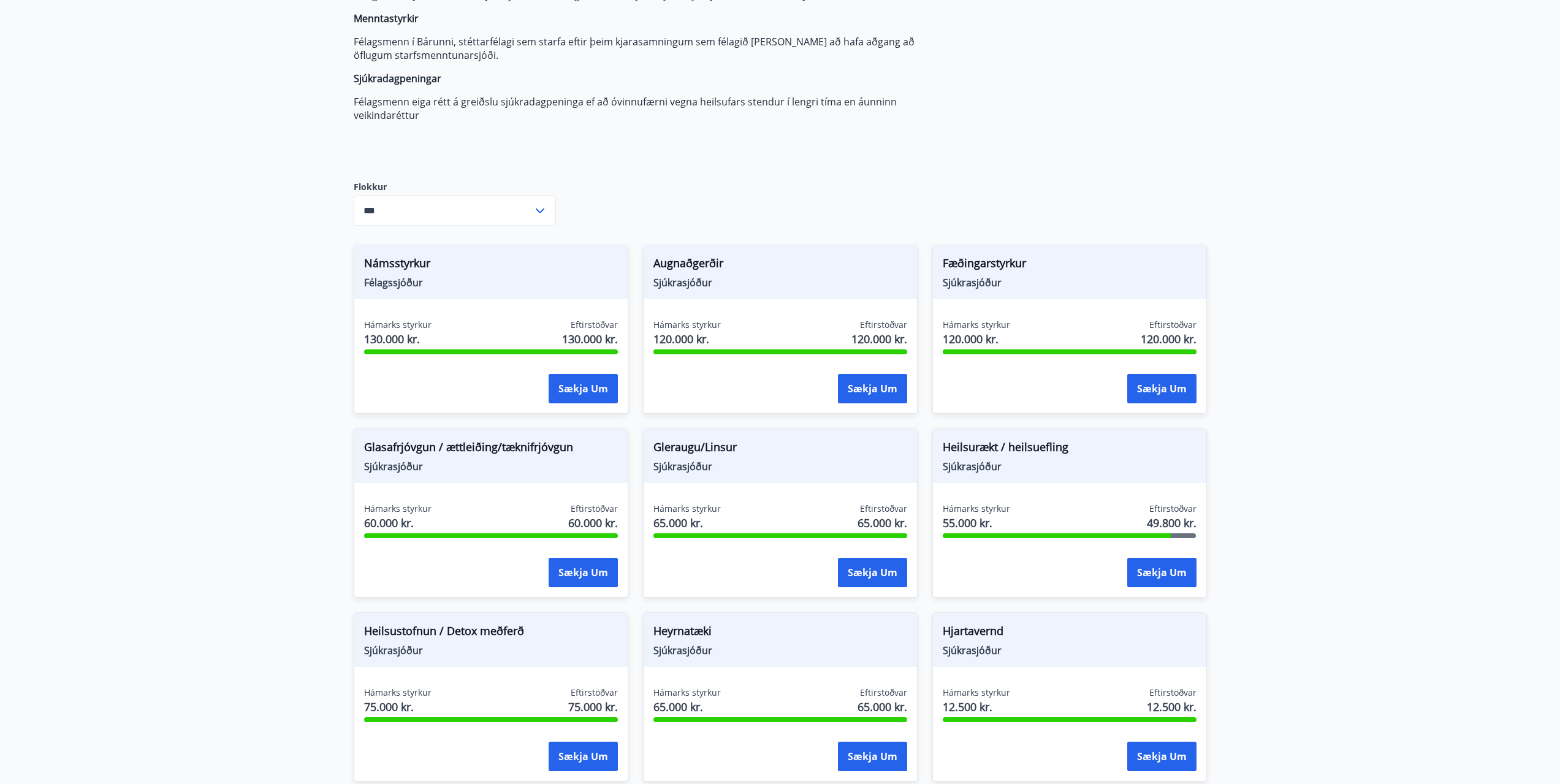
scroll to position [0, 0]
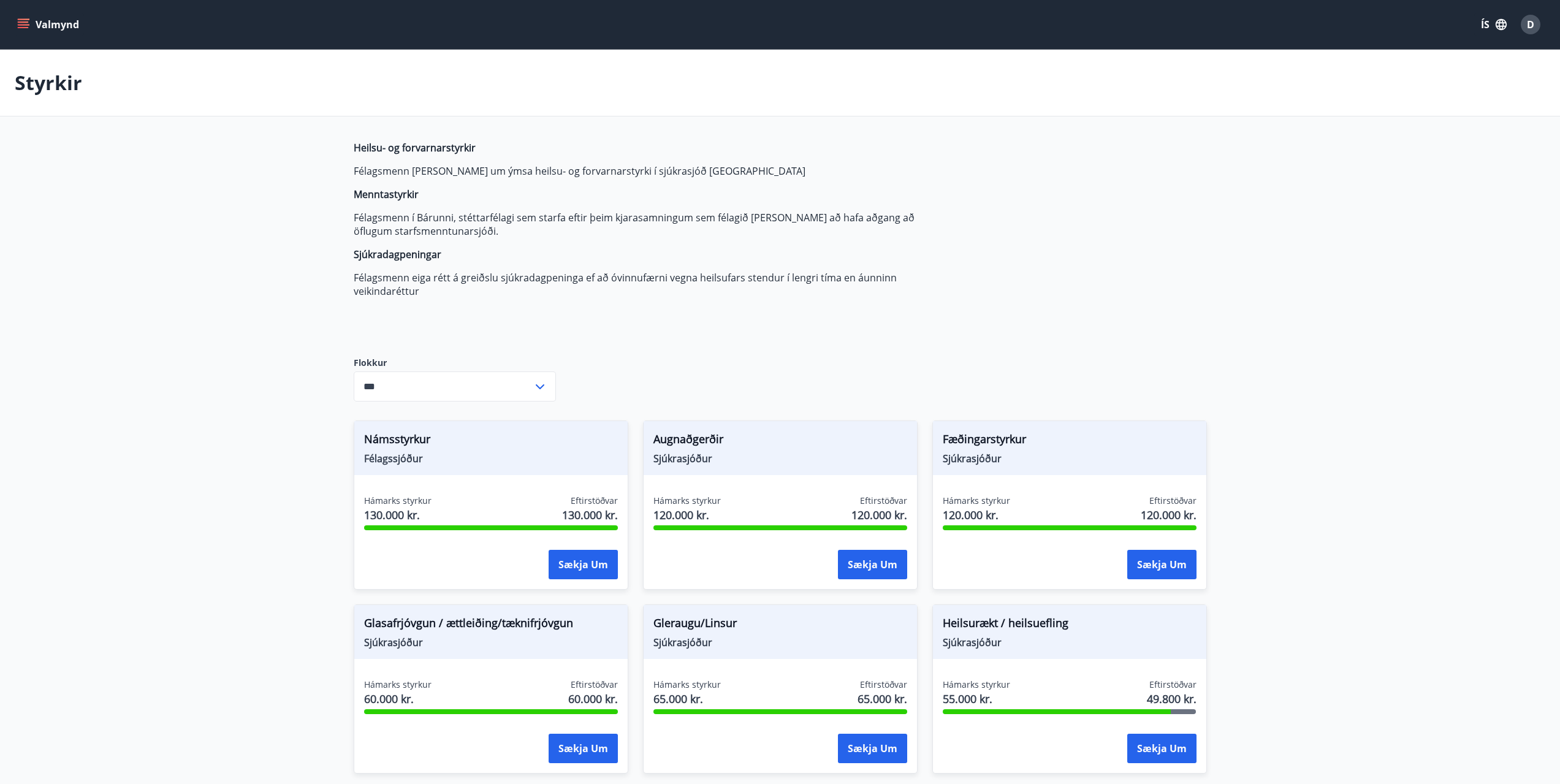
click at [42, 24] on button "Valmynd" at bounding box center [49, 24] width 69 height 22
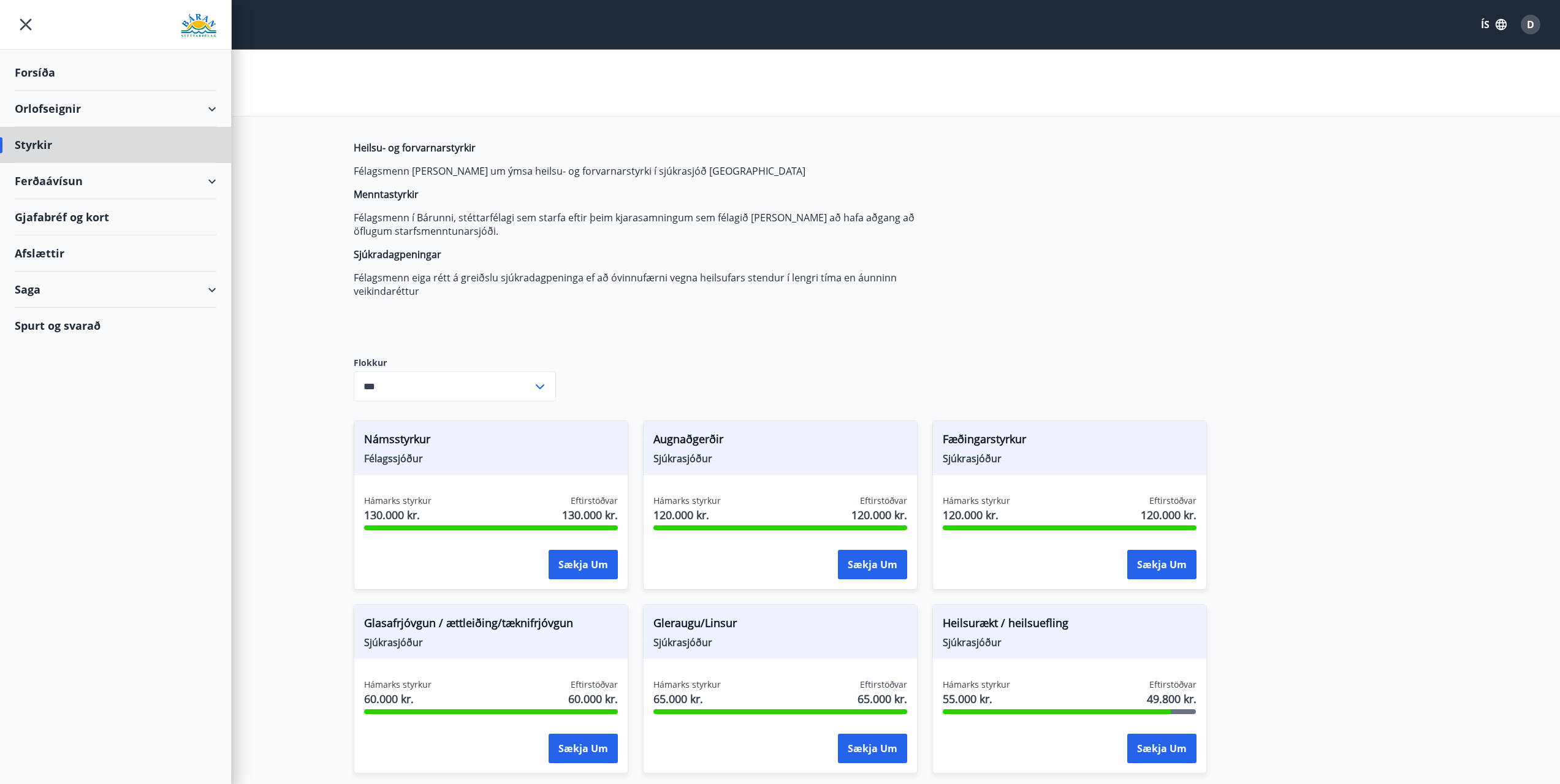
click at [20, 82] on div "Forsíða" at bounding box center [116, 73] width 202 height 36
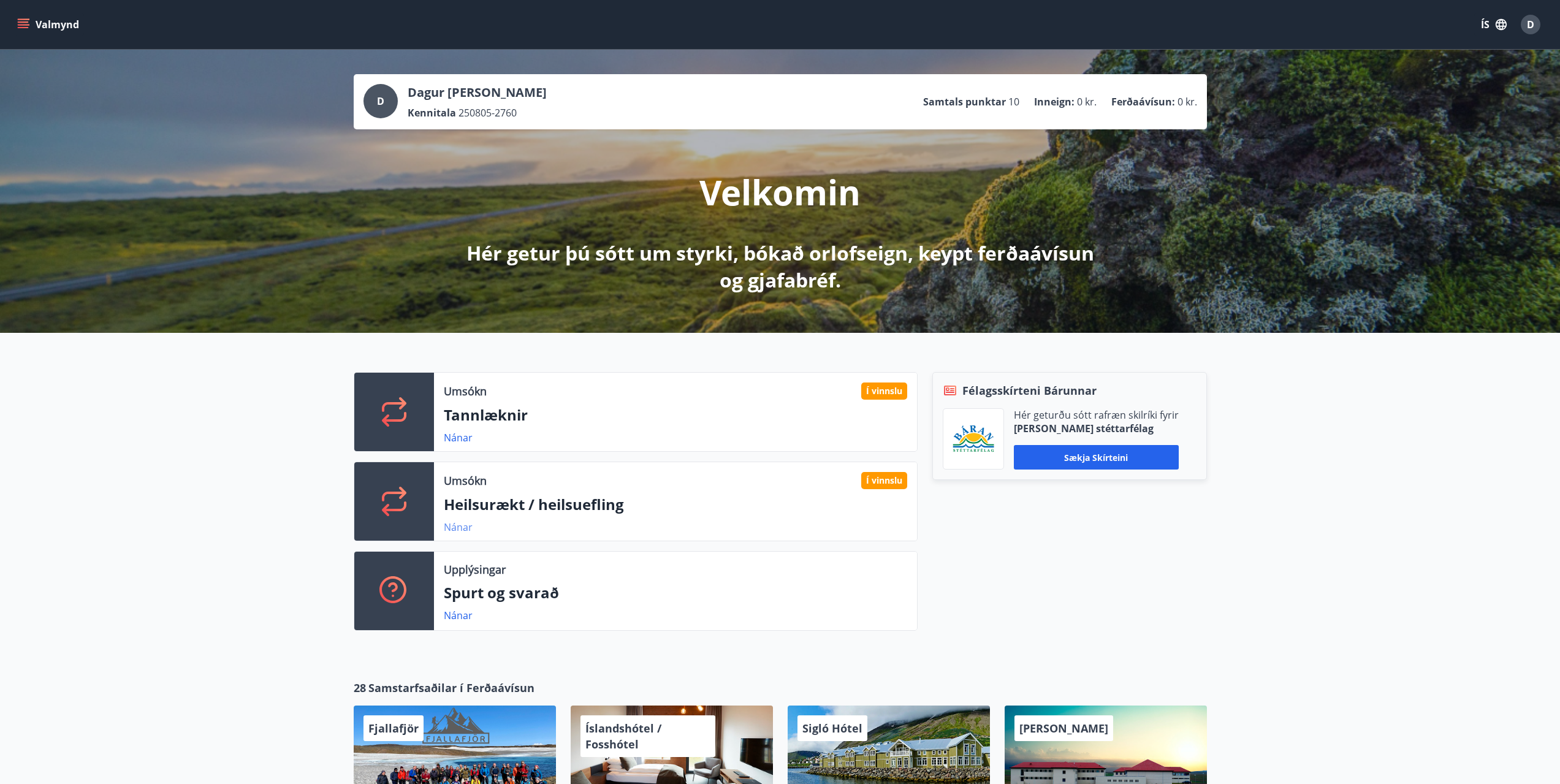
click at [460, 530] on link "Nánar" at bounding box center [458, 527] width 29 height 13
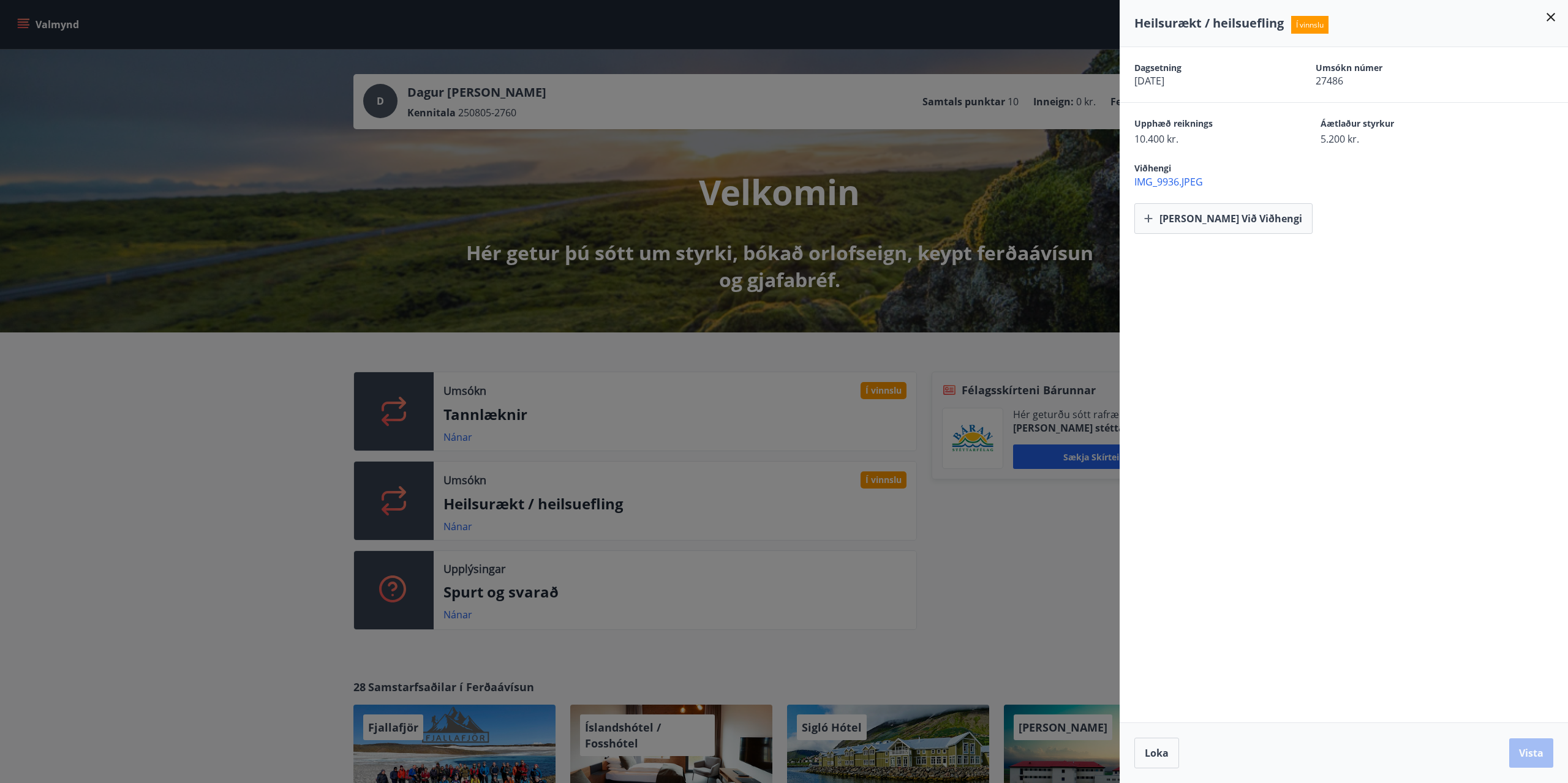
click at [1171, 184] on span "IMG_9936.JPEG" at bounding box center [1350, 181] width 433 height 13
click at [1548, 12] on icon at bounding box center [1550, 17] width 15 height 15
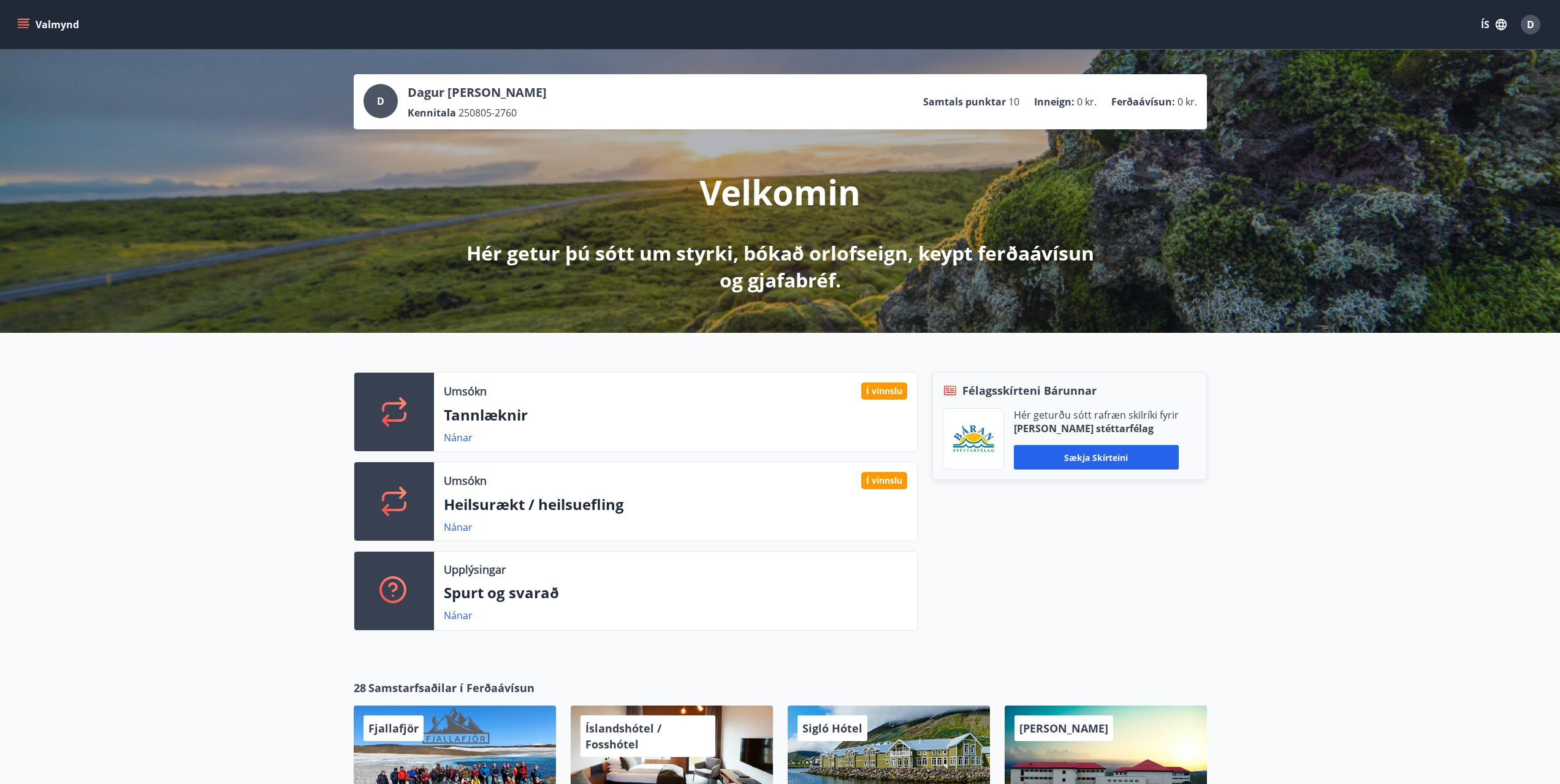
click at [18, 29] on icon "menu" at bounding box center [23, 24] width 12 height 12
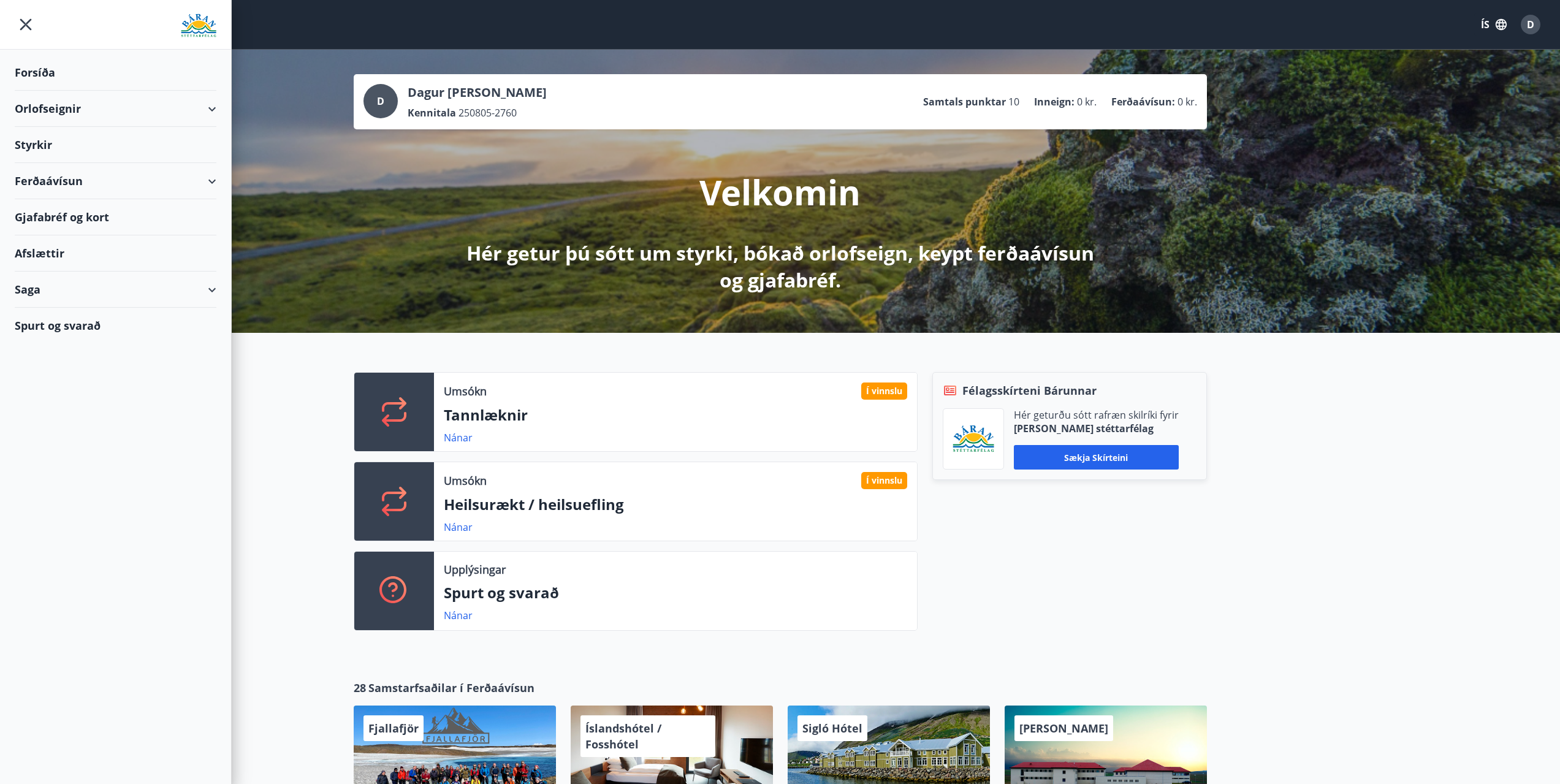
click at [44, 150] on div "Styrkir" at bounding box center [116, 145] width 202 height 36
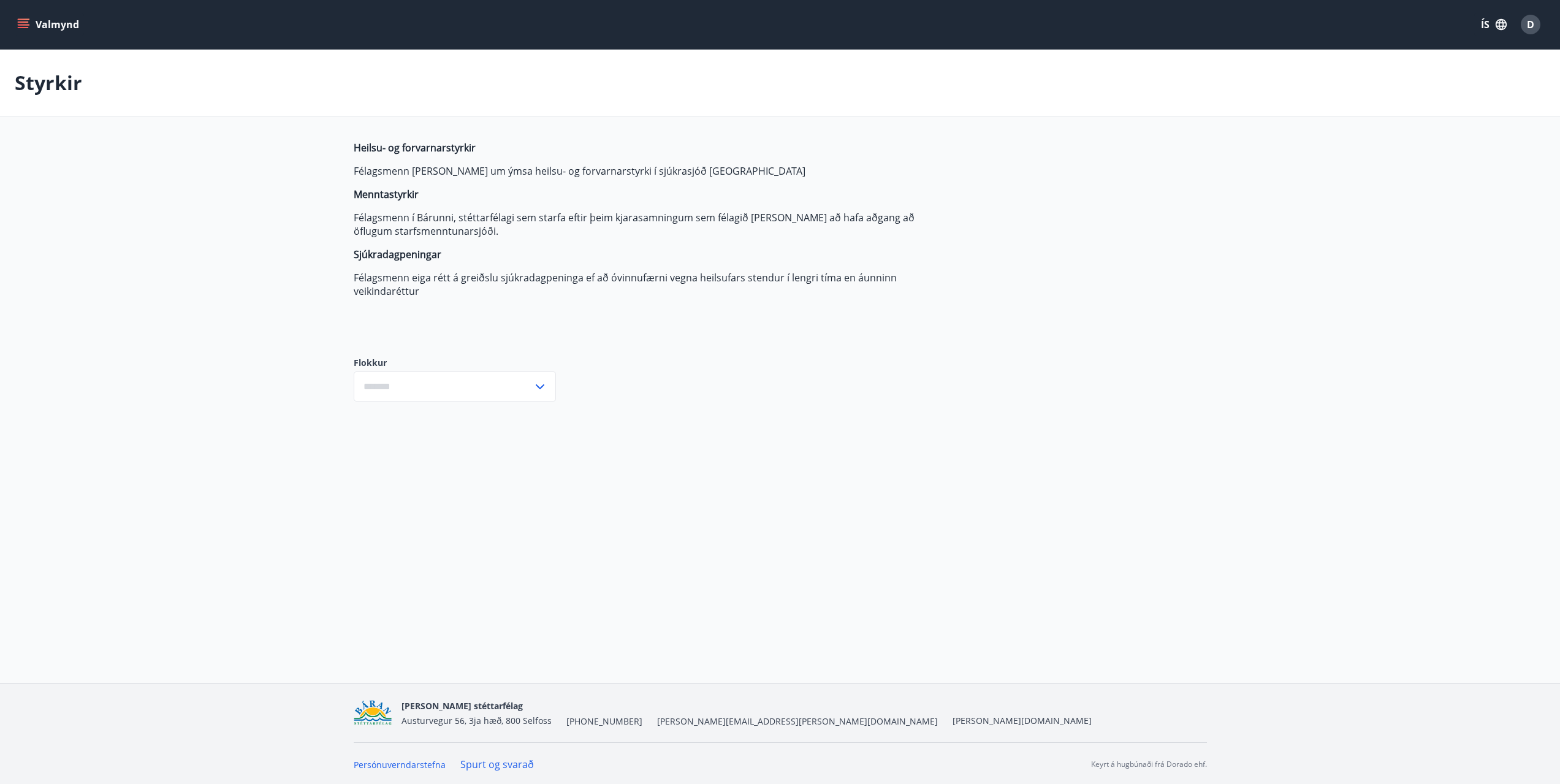
type input "***"
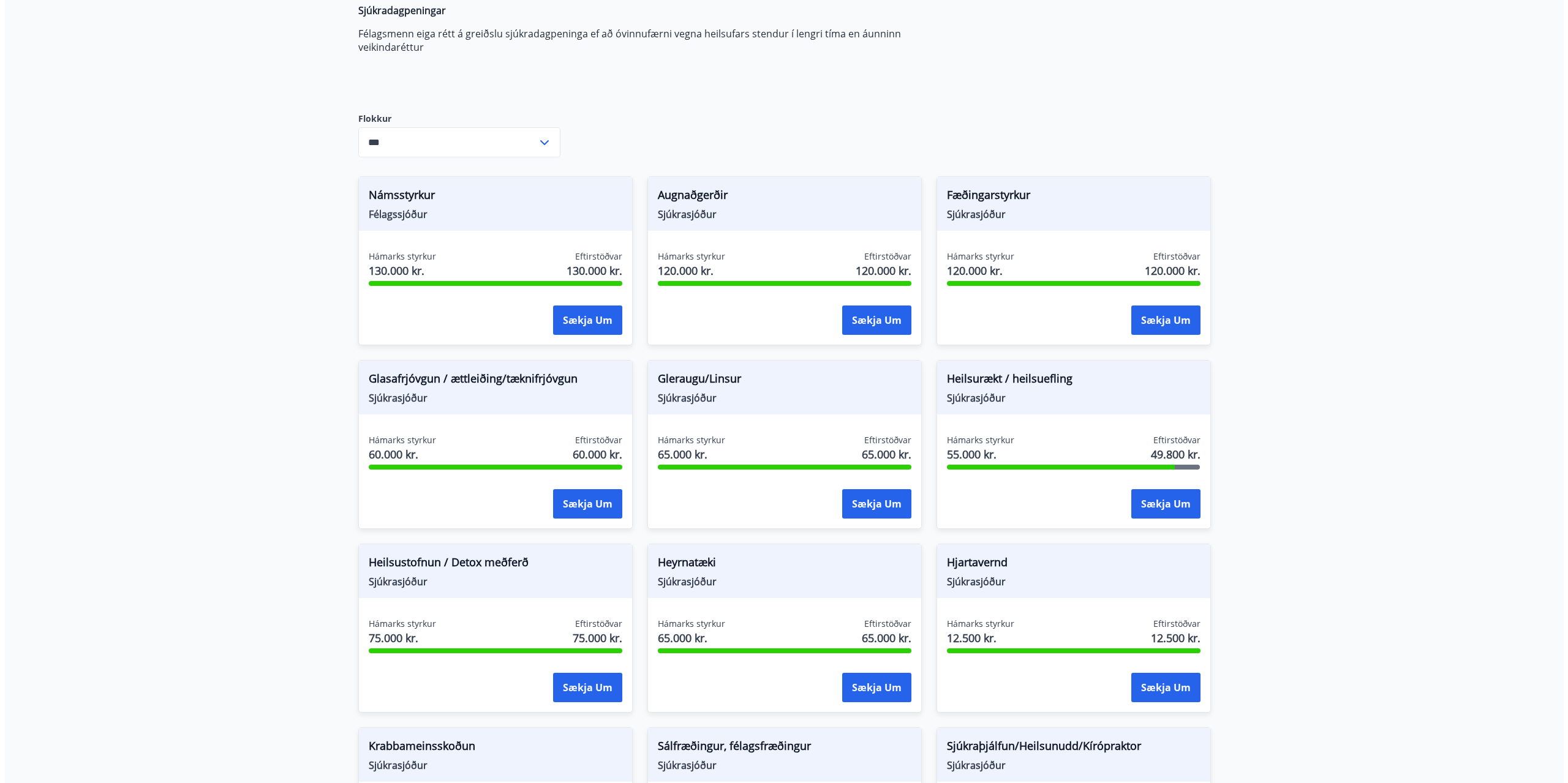
scroll to position [368, 0]
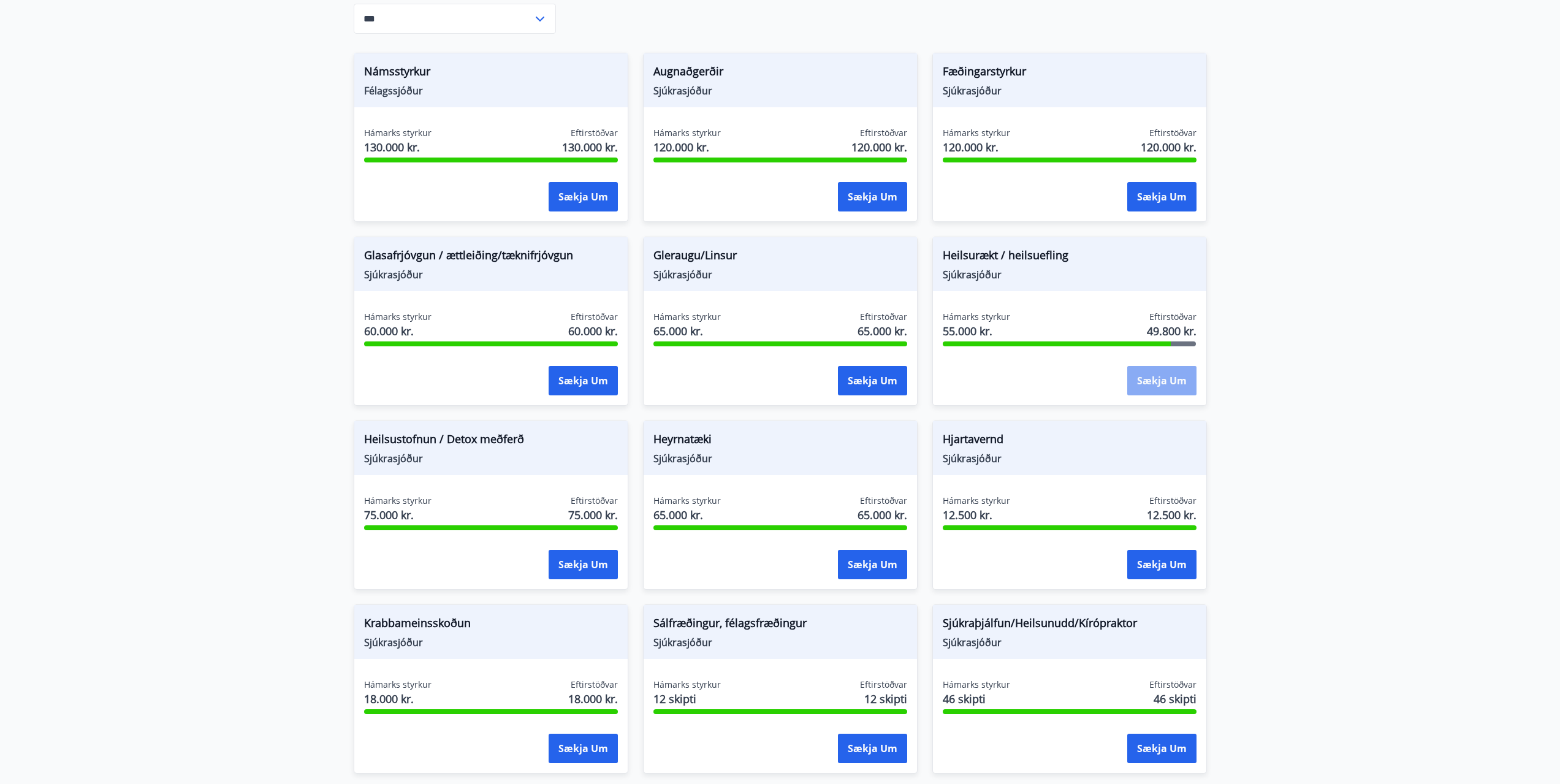
click at [1150, 384] on button "Sækja um" at bounding box center [1161, 380] width 69 height 29
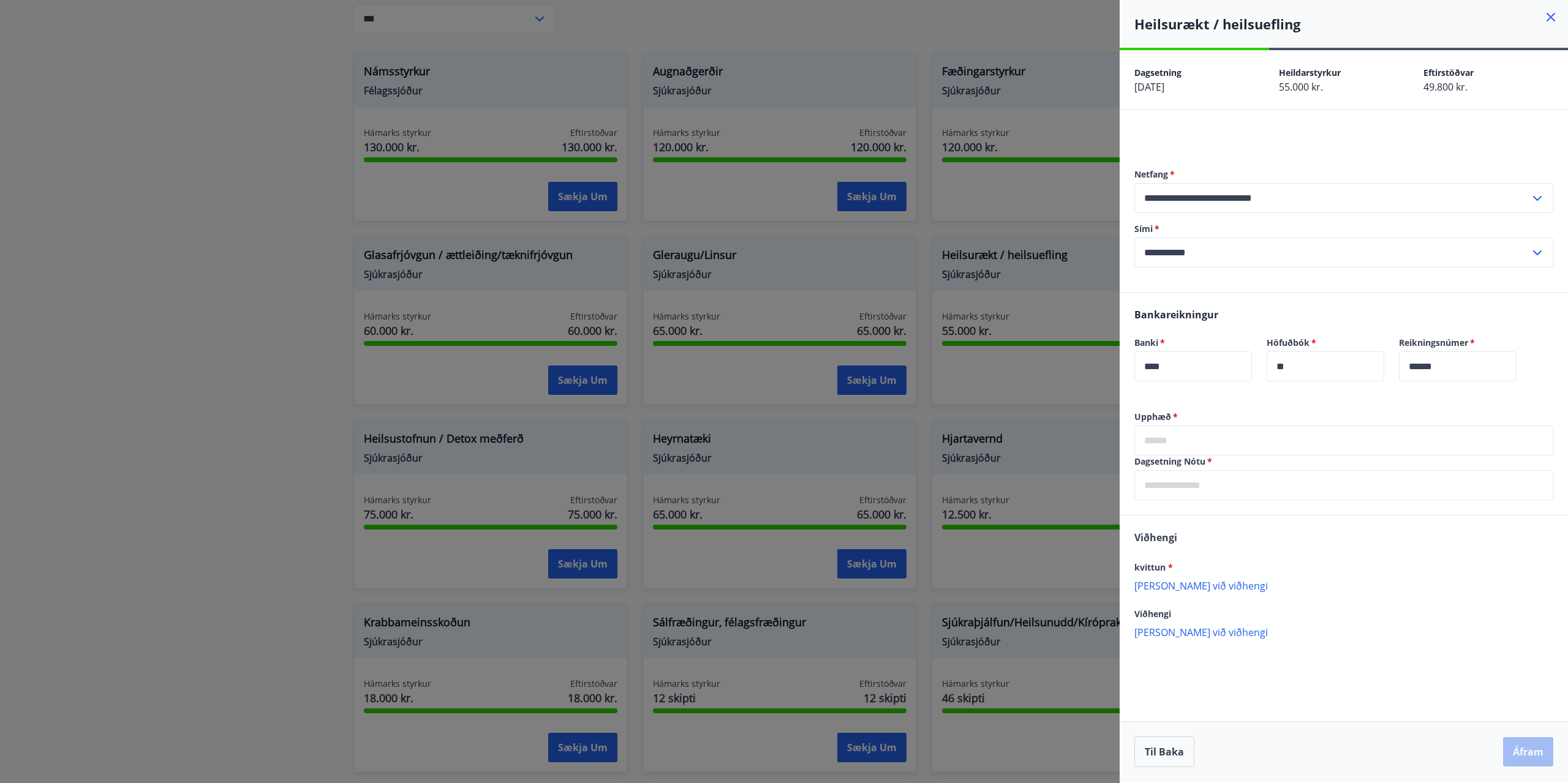
click at [1187, 444] on input "text" at bounding box center [1342, 440] width 418 height 30
